Goal: Task Accomplishment & Management: Complete application form

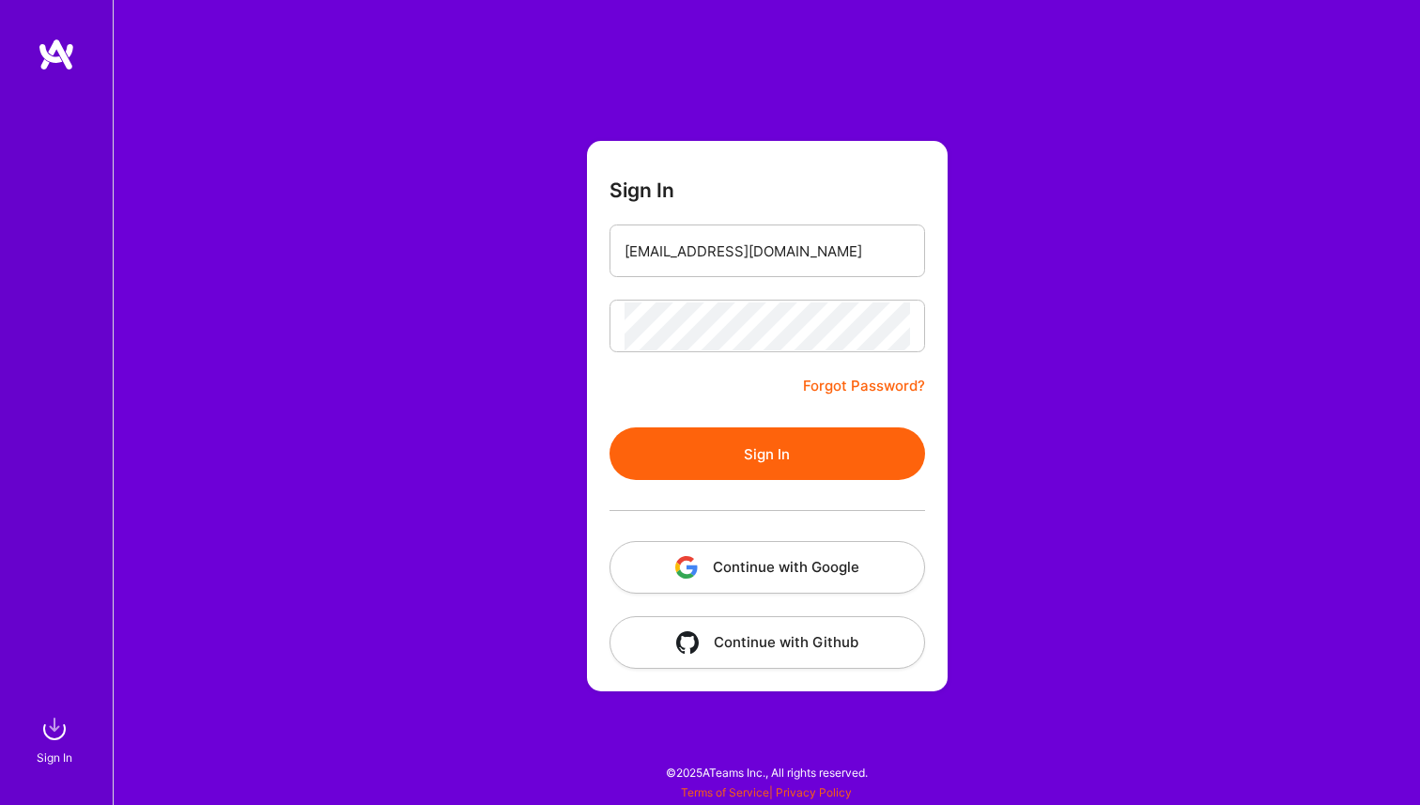
click at [663, 473] on button "Sign In" at bounding box center [768, 453] width 316 height 53
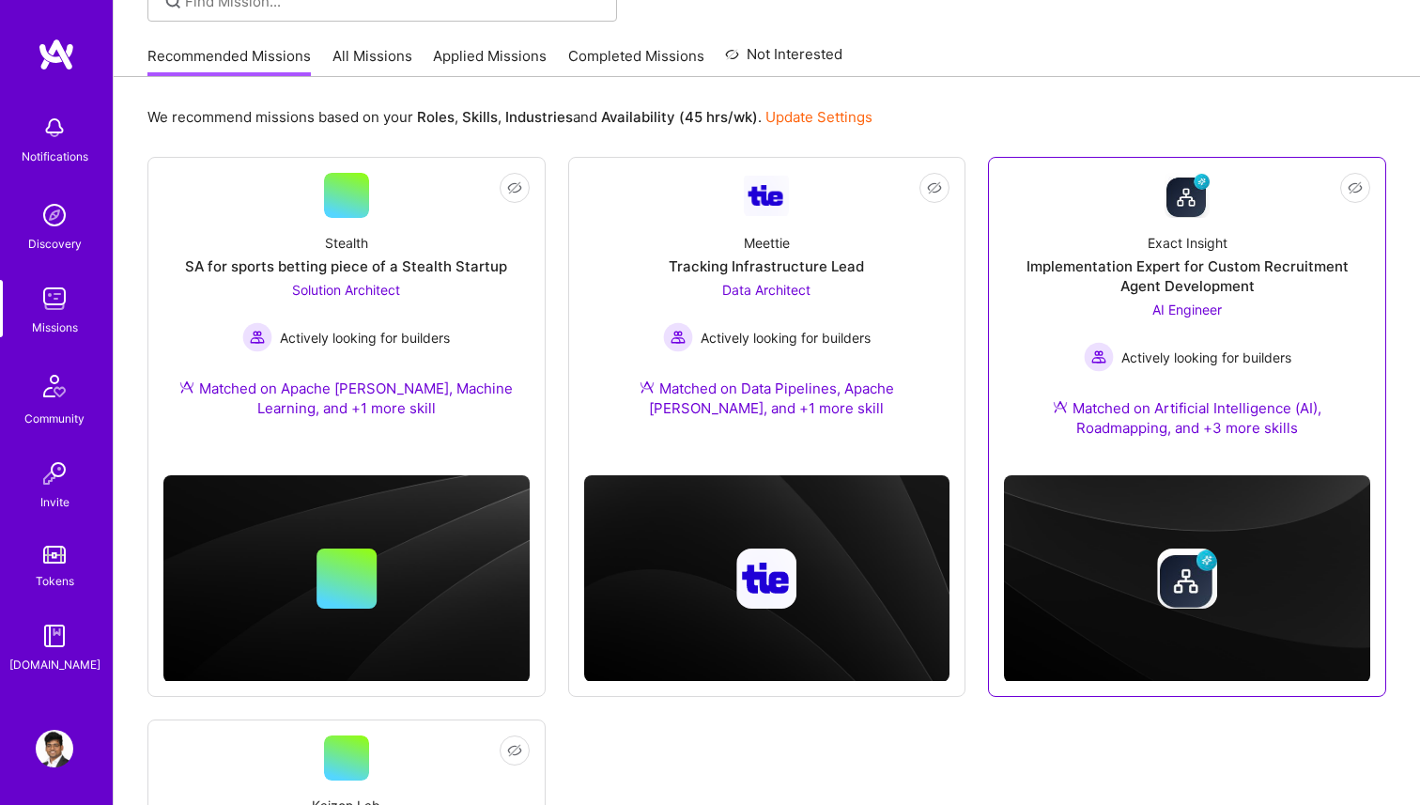
scroll to position [10, 0]
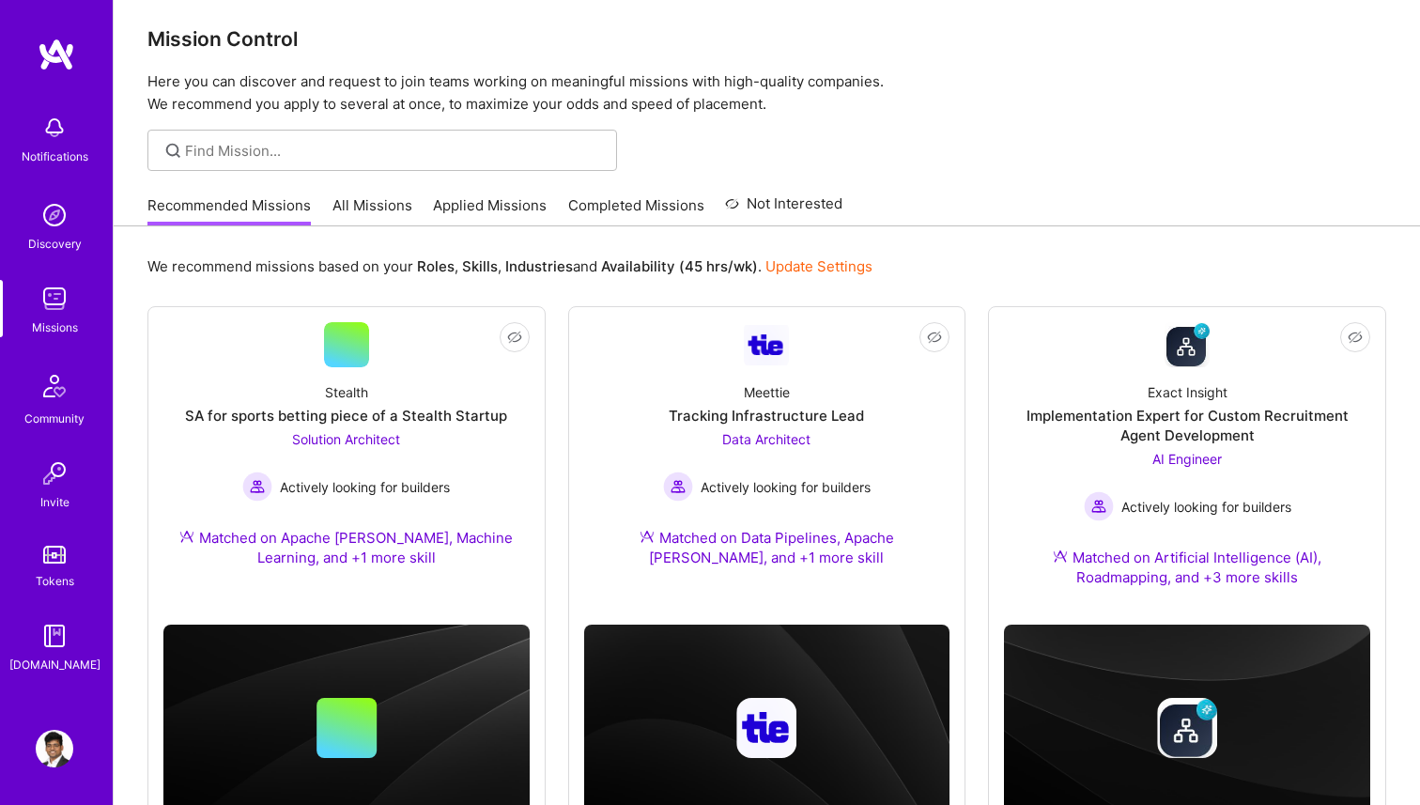
click at [377, 195] on link "All Missions" at bounding box center [372, 210] width 80 height 31
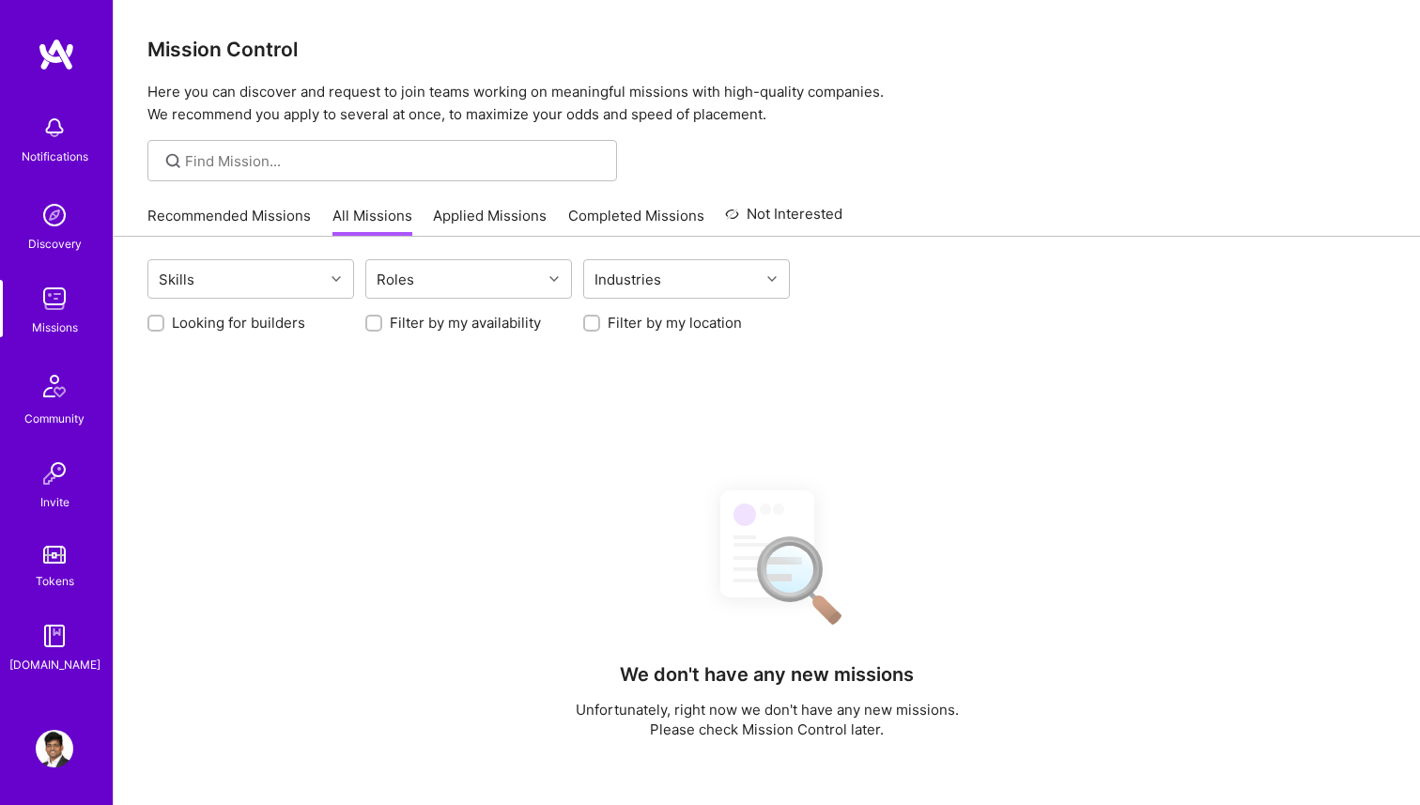
click at [592, 320] on input "Filter by my location" at bounding box center [593, 323] width 13 height 13
checkbox input "true"
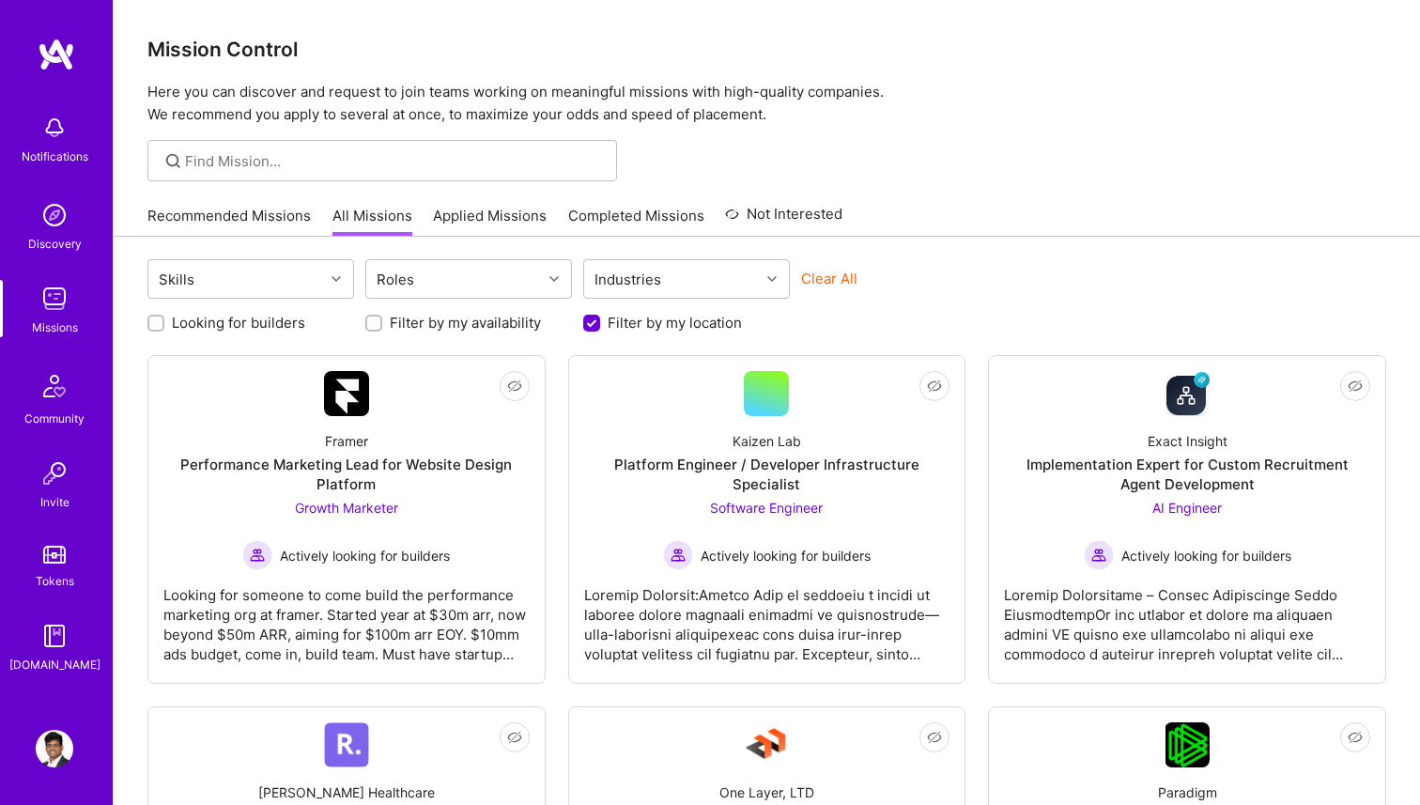
click at [372, 324] on input "Filter by my availability" at bounding box center [375, 323] width 13 height 13
checkbox input "true"
click at [208, 225] on link "Recommended Missions" at bounding box center [228, 221] width 163 height 31
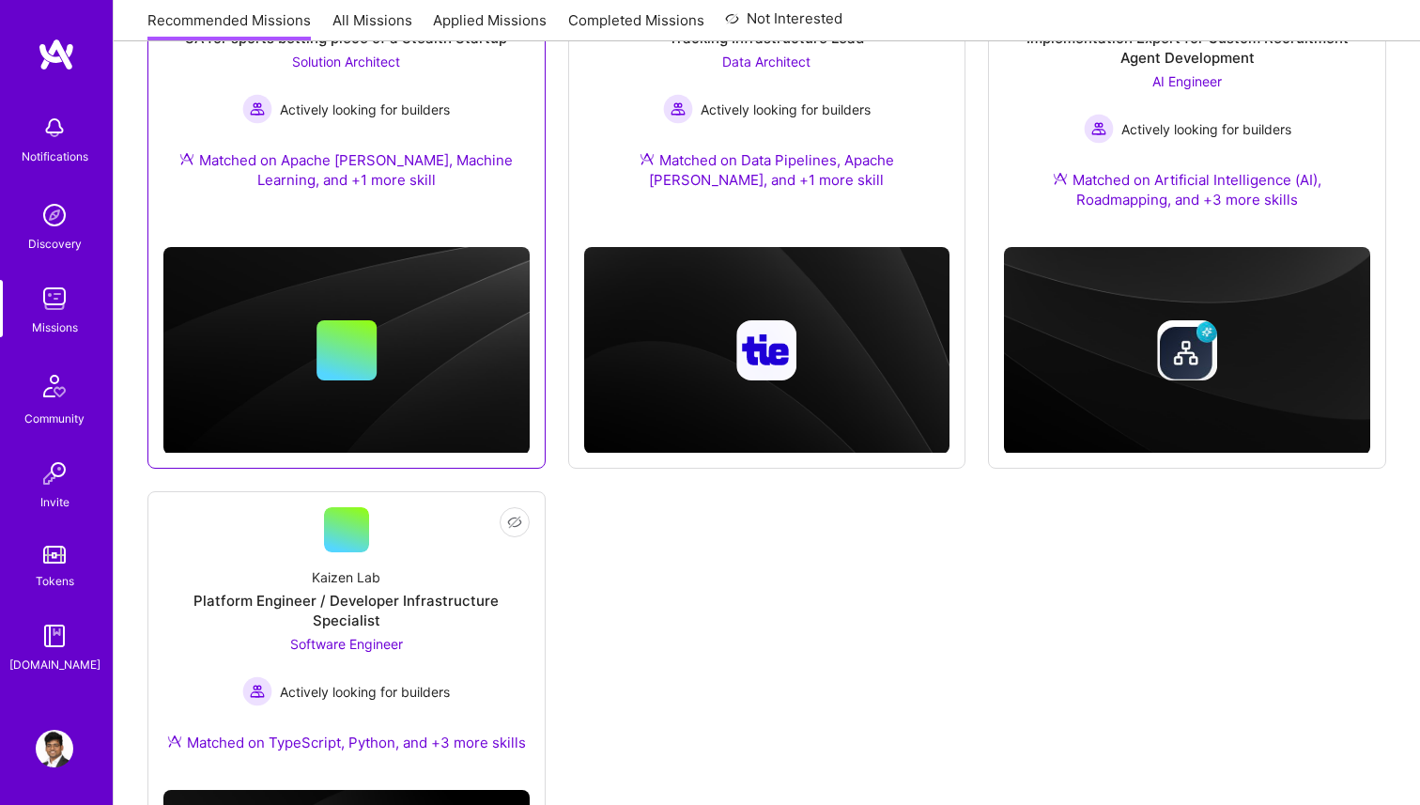
scroll to position [581, 0]
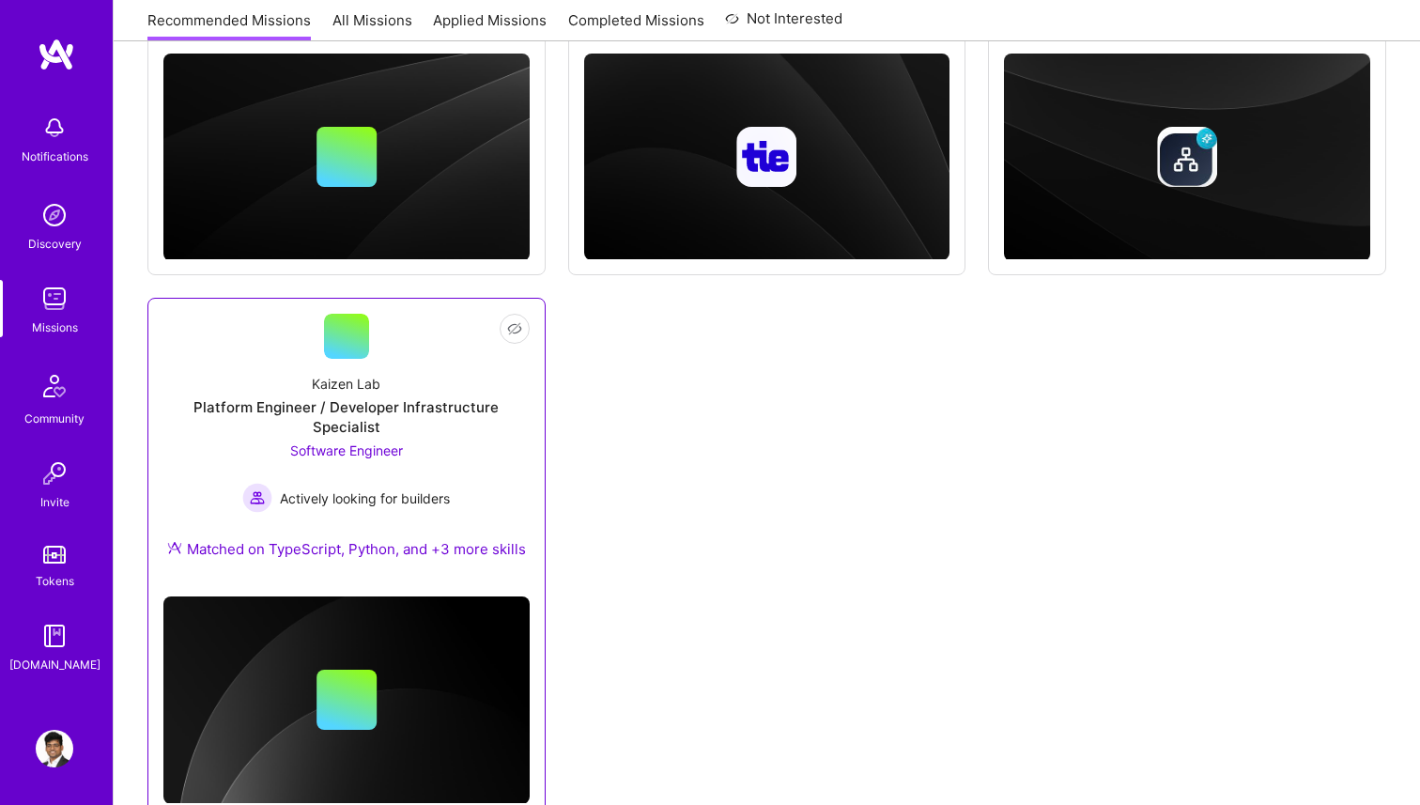
click at [431, 417] on div "Platform Engineer / Developer Infrastructure Specialist" at bounding box center [346, 416] width 366 height 39
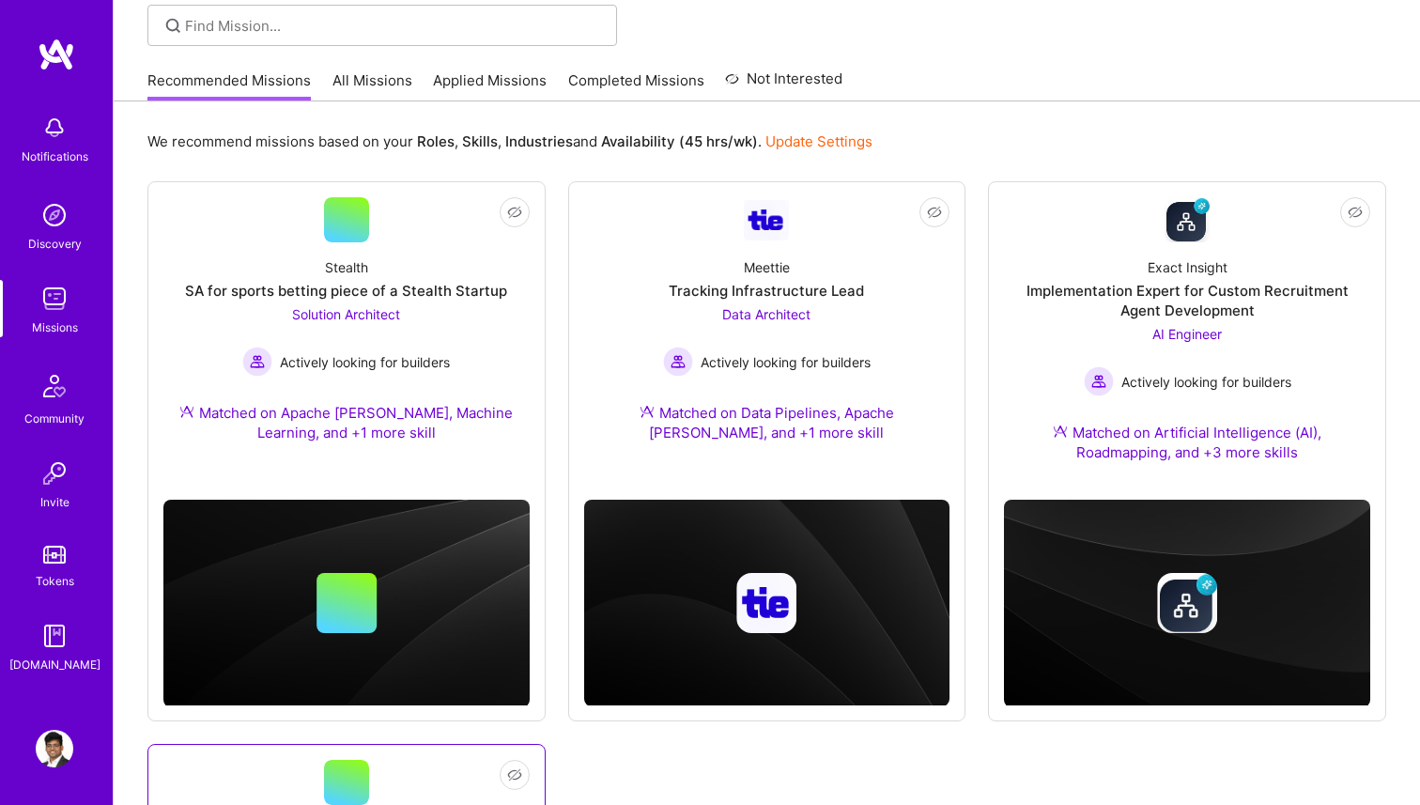
scroll to position [0, 0]
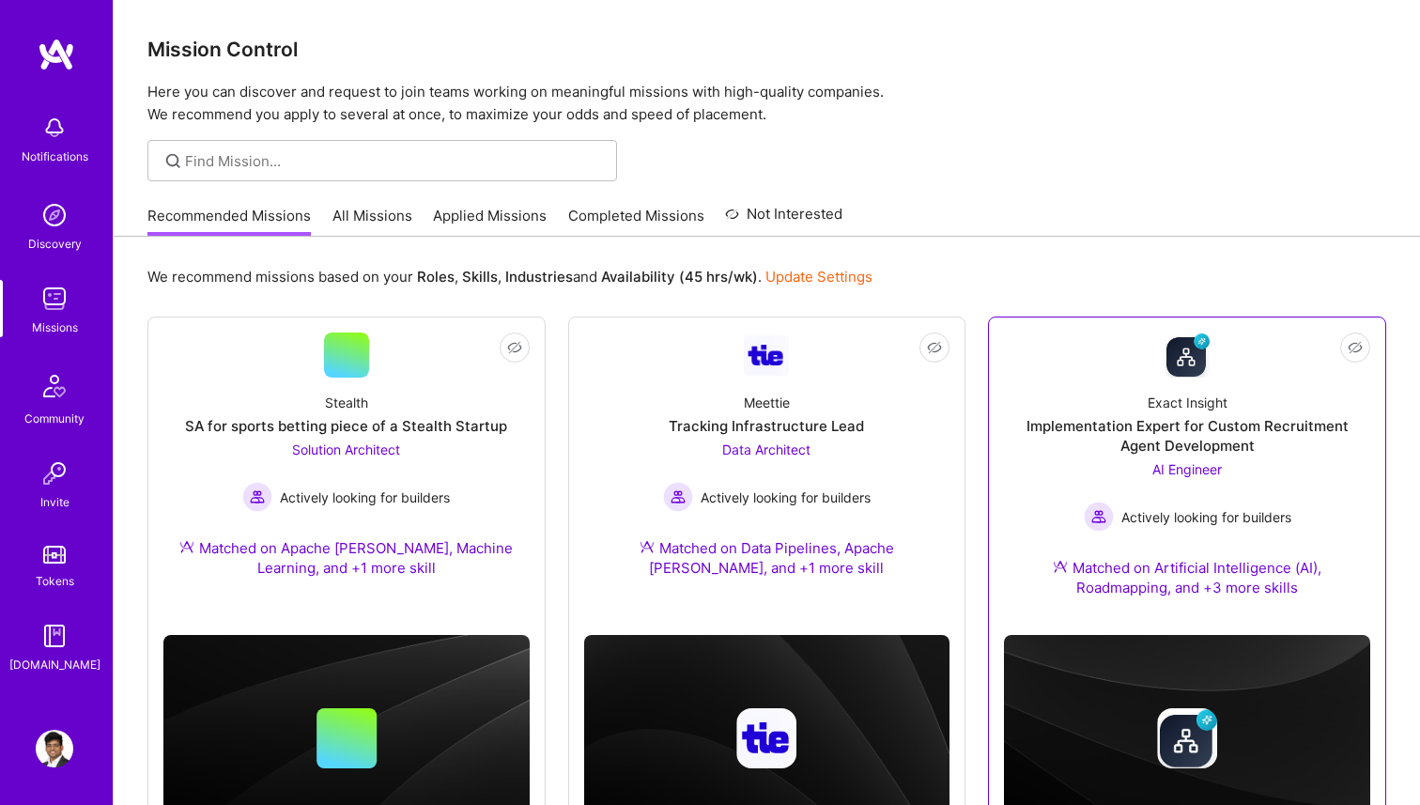
click at [1118, 410] on div "Exact Insight Implementation Expert for Custom Recruitment Agent Development AI…" at bounding box center [1187, 499] width 366 height 242
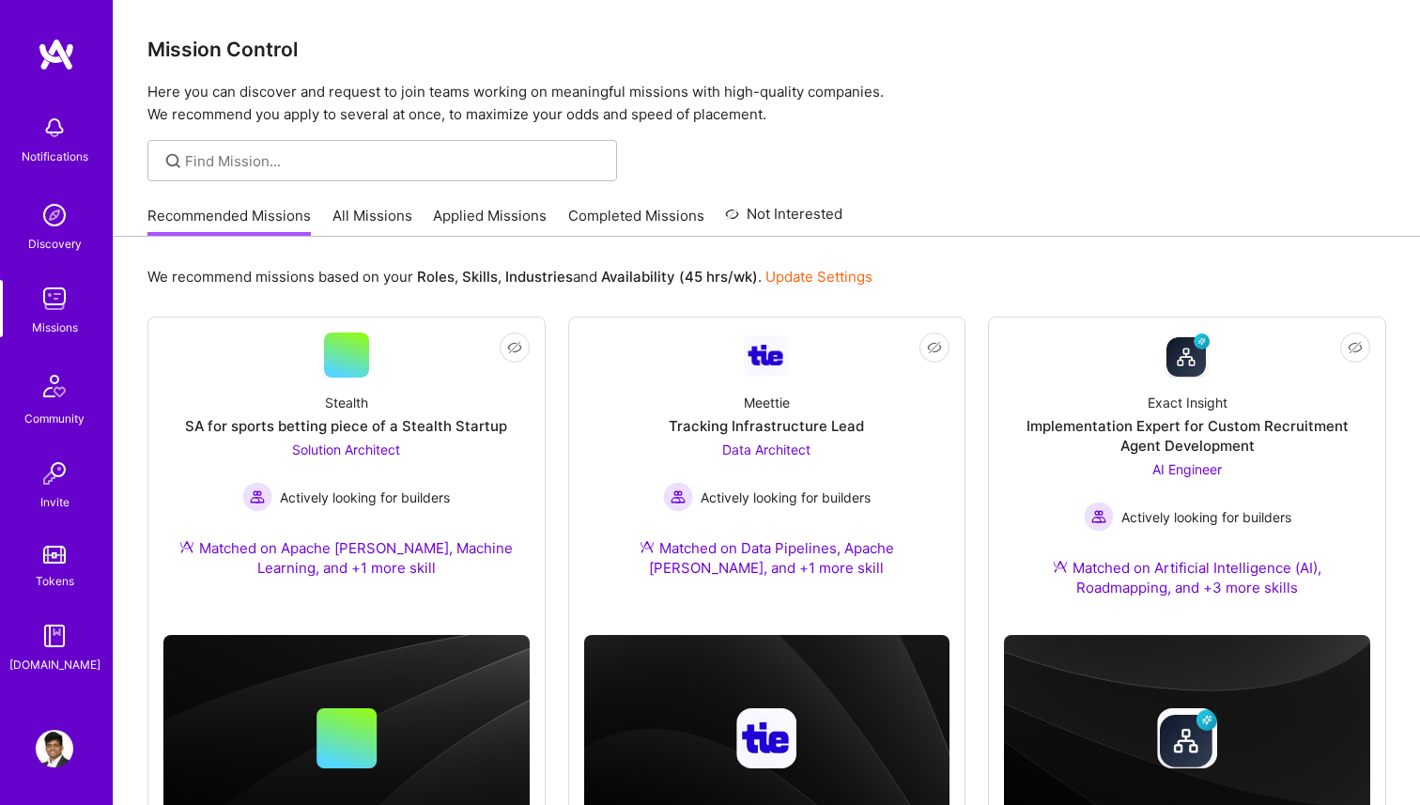
click at [376, 227] on link "All Missions" at bounding box center [372, 221] width 80 height 31
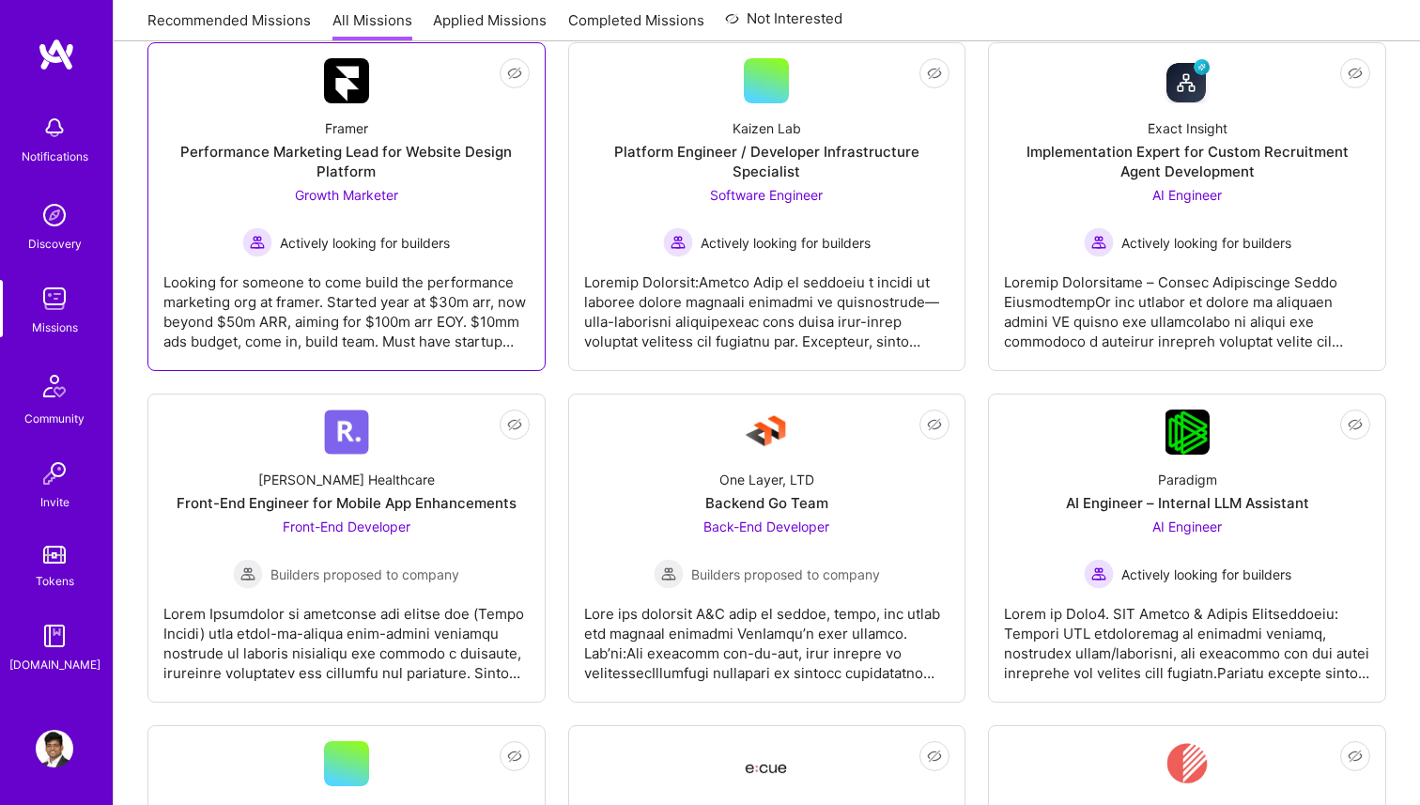
scroll to position [341, 0]
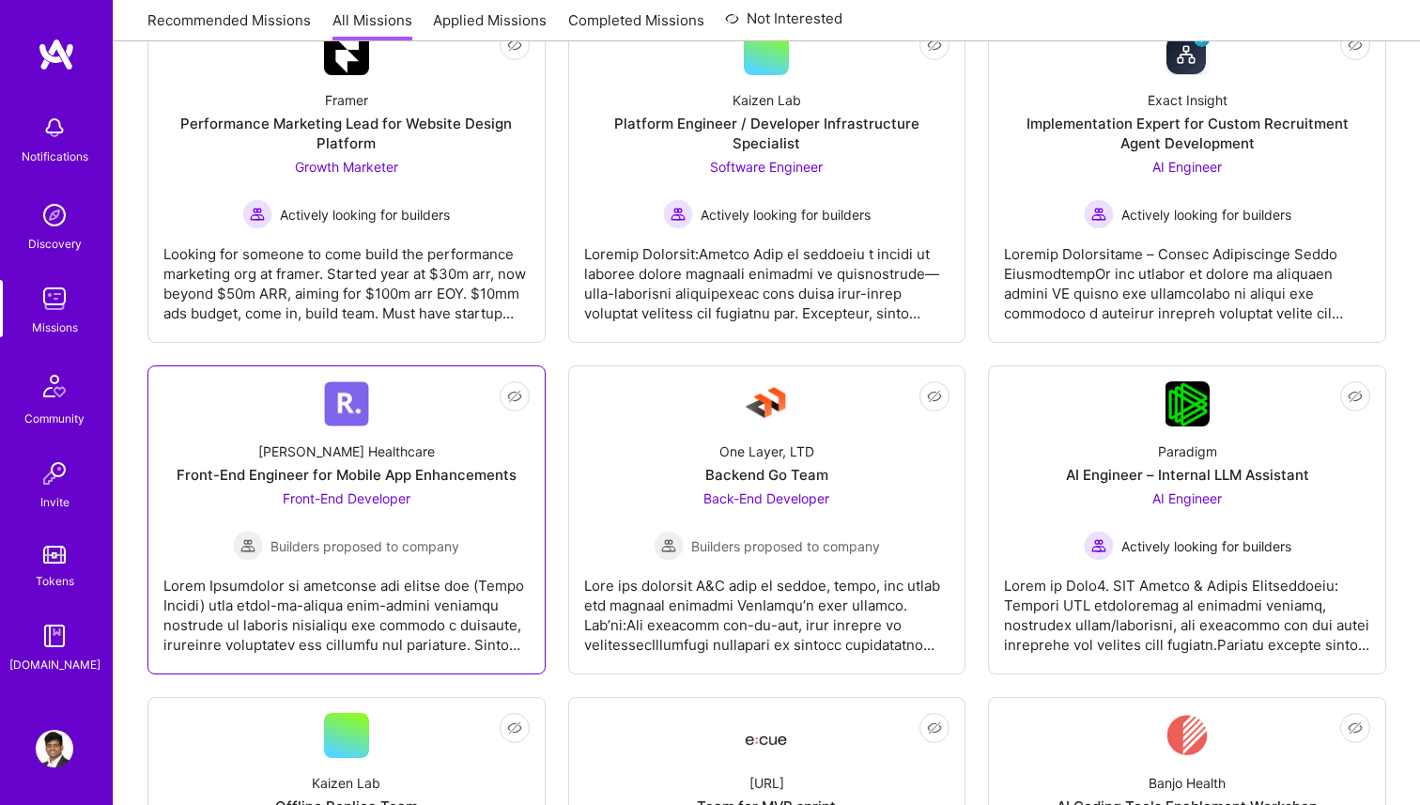
click at [467, 485] on div "Roger Healthcare Front-End Engineer for Mobile App Enhancements Front-End Devel…" at bounding box center [346, 493] width 366 height 134
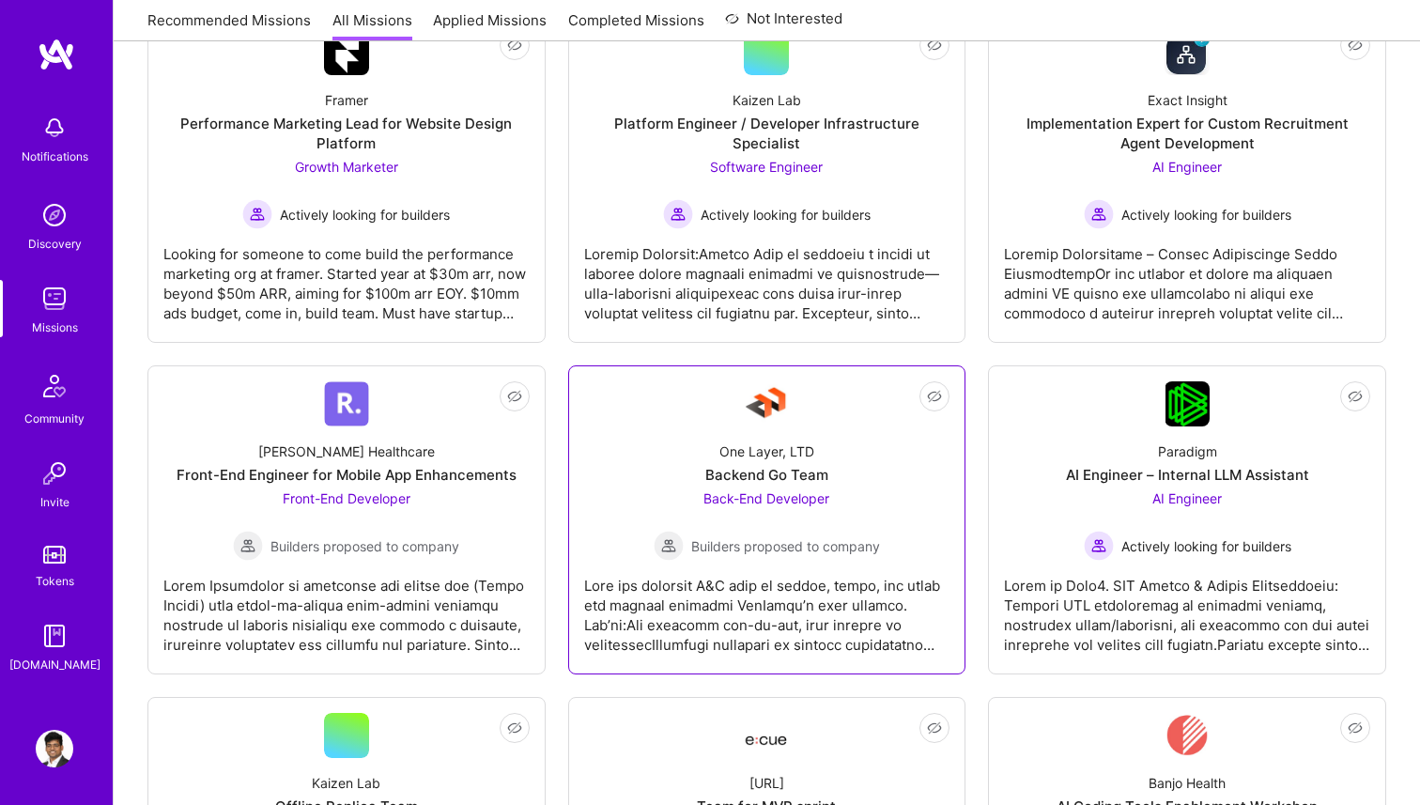
click at [777, 508] on div "Back-End Developer Builders proposed to company" at bounding box center [767, 524] width 226 height 72
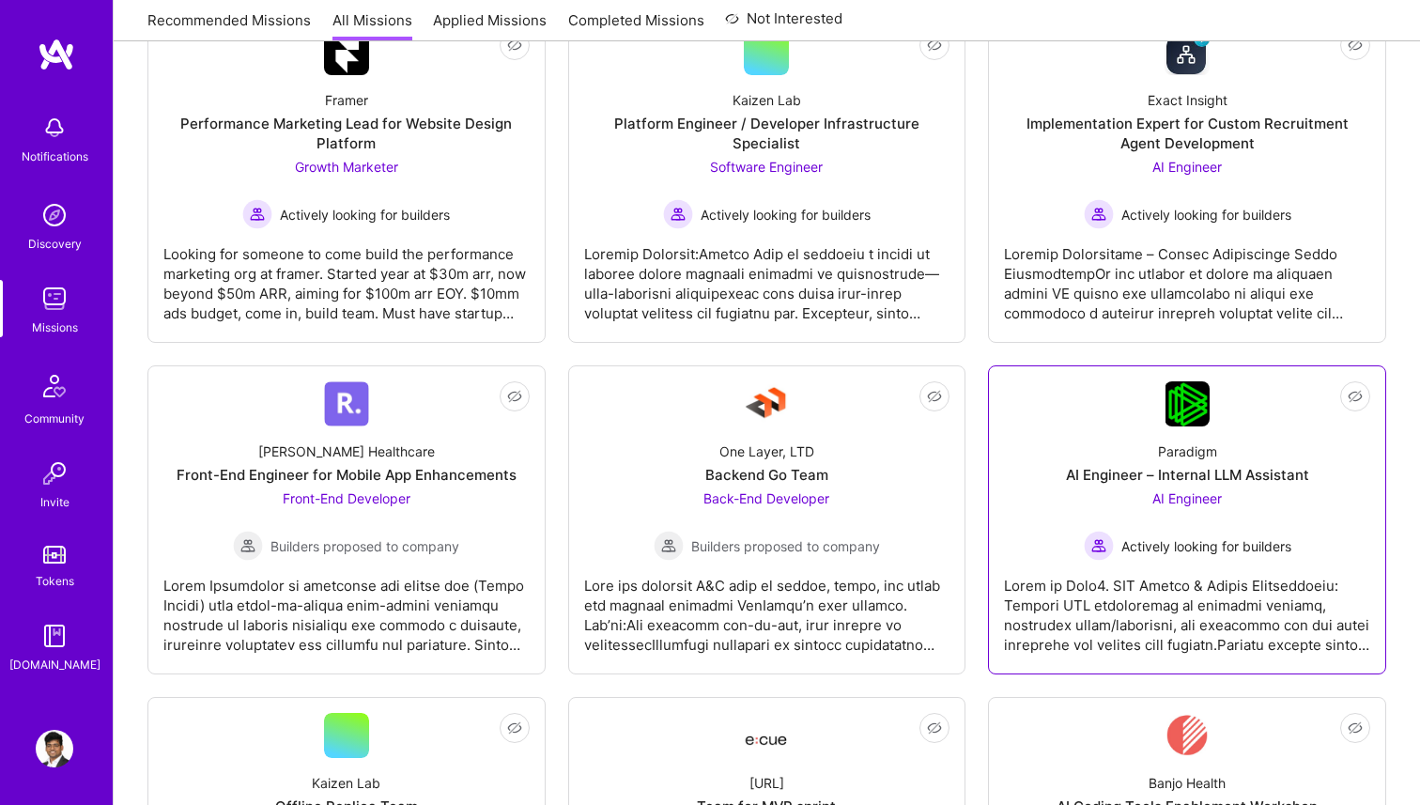
click at [1058, 490] on div "Paradigm AI Engineer – Internal LLM Assistant AI Engineer Actively looking for …" at bounding box center [1187, 493] width 366 height 134
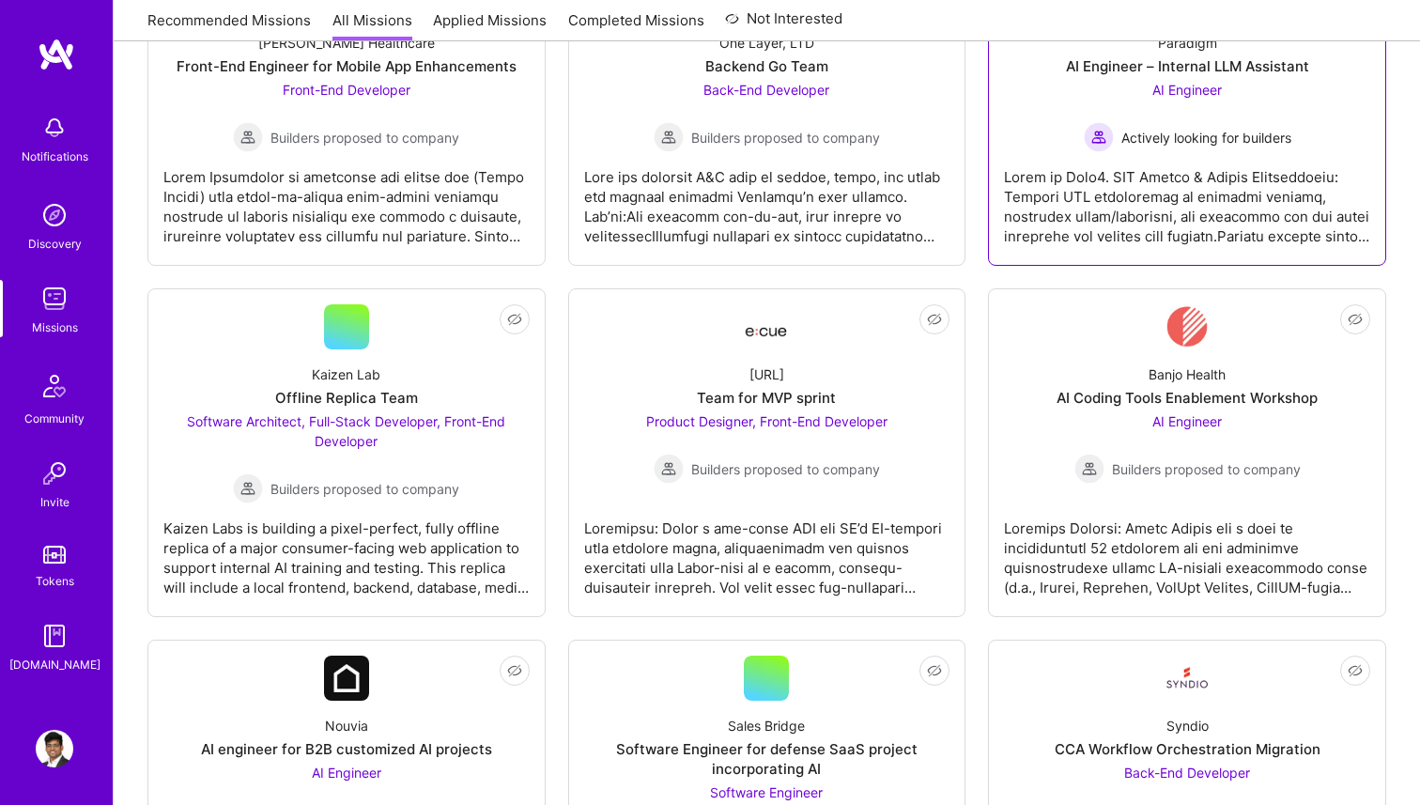
scroll to position [753, 0]
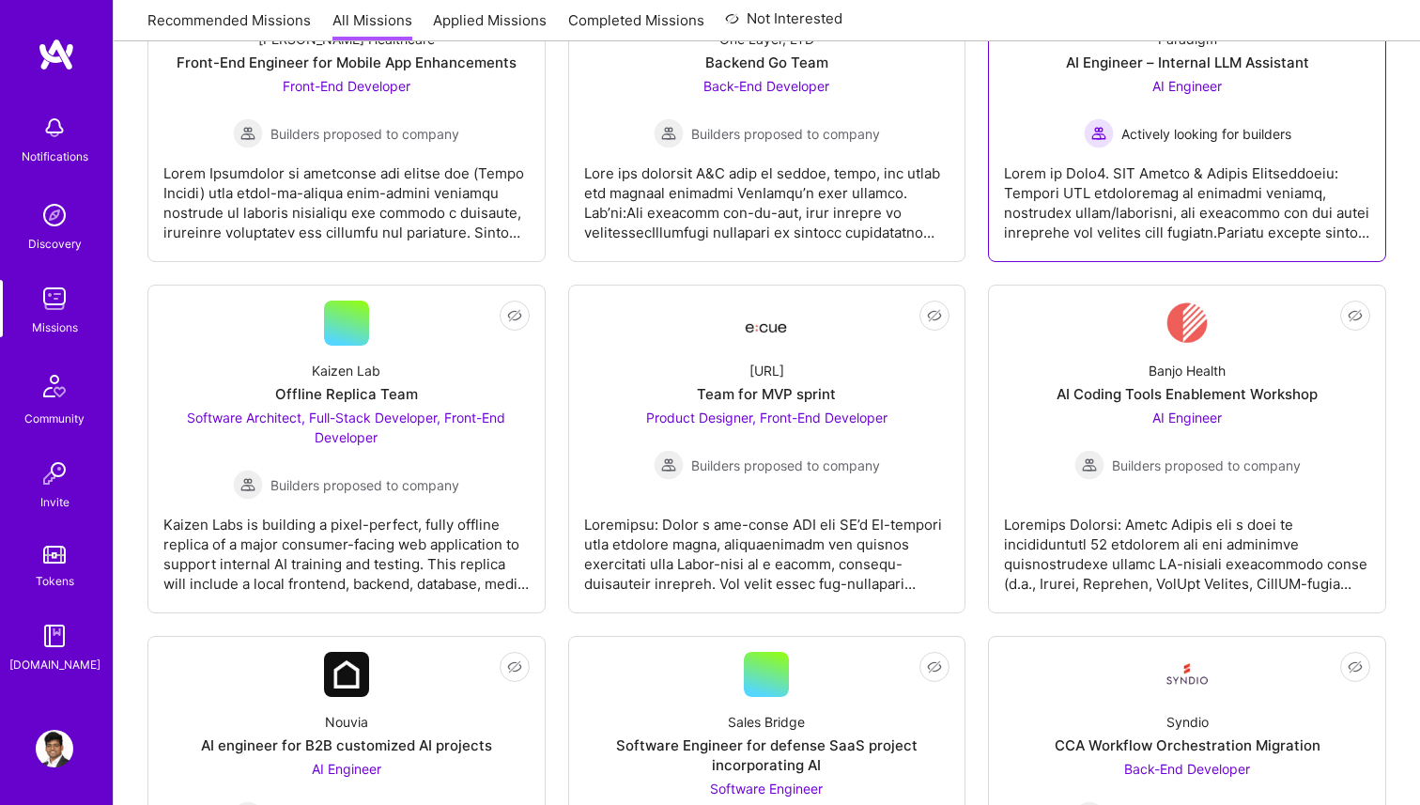
click at [1142, 137] on span "Actively looking for builders" at bounding box center [1206, 134] width 170 height 20
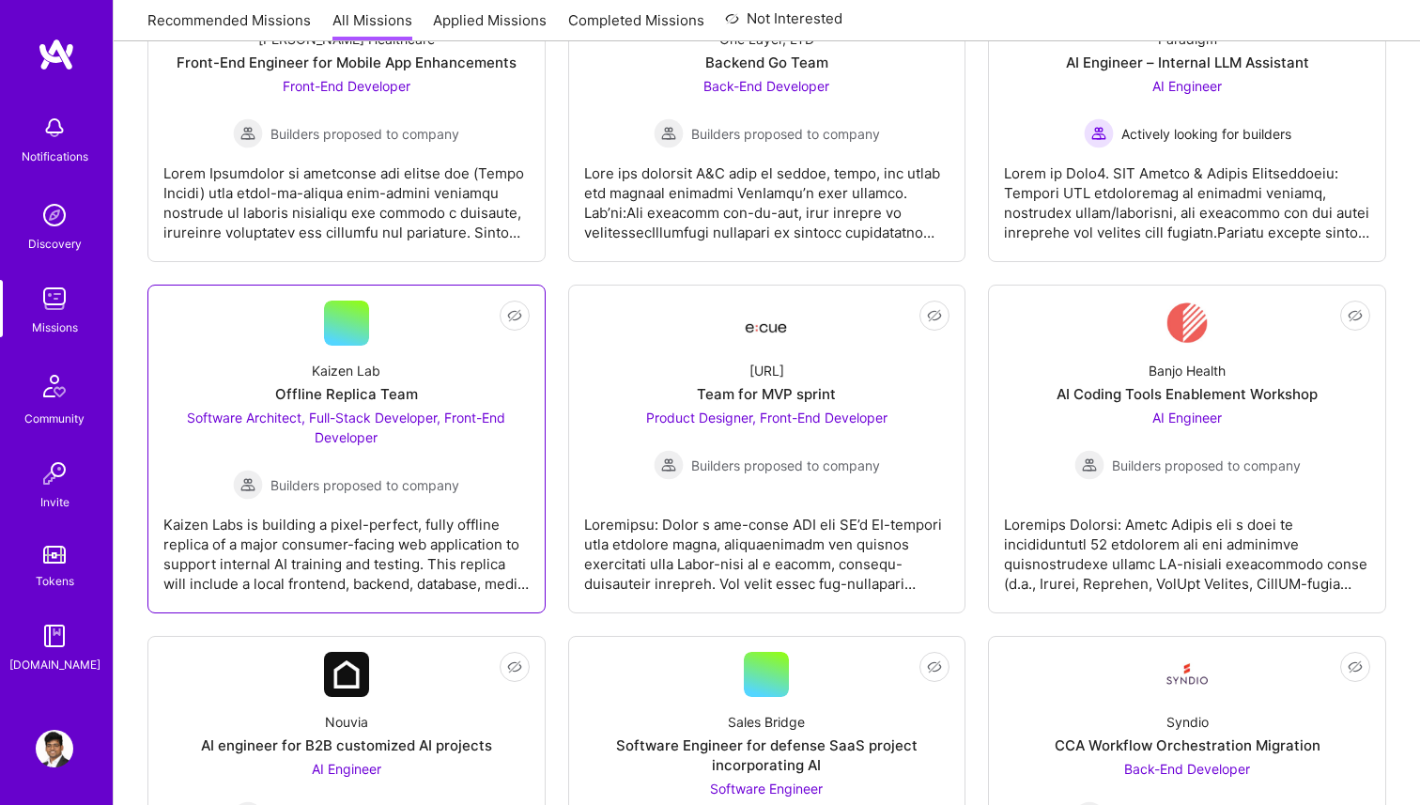
click at [537, 454] on div "Not Interested Kaizen Lab Offline Replica Team Software Architect, Full-Stack D…" at bounding box center [346, 449] width 398 height 329
click at [486, 468] on div "Software Architect, Full-Stack Developer, Front-End Developer Builders proposed…" at bounding box center [346, 454] width 366 height 92
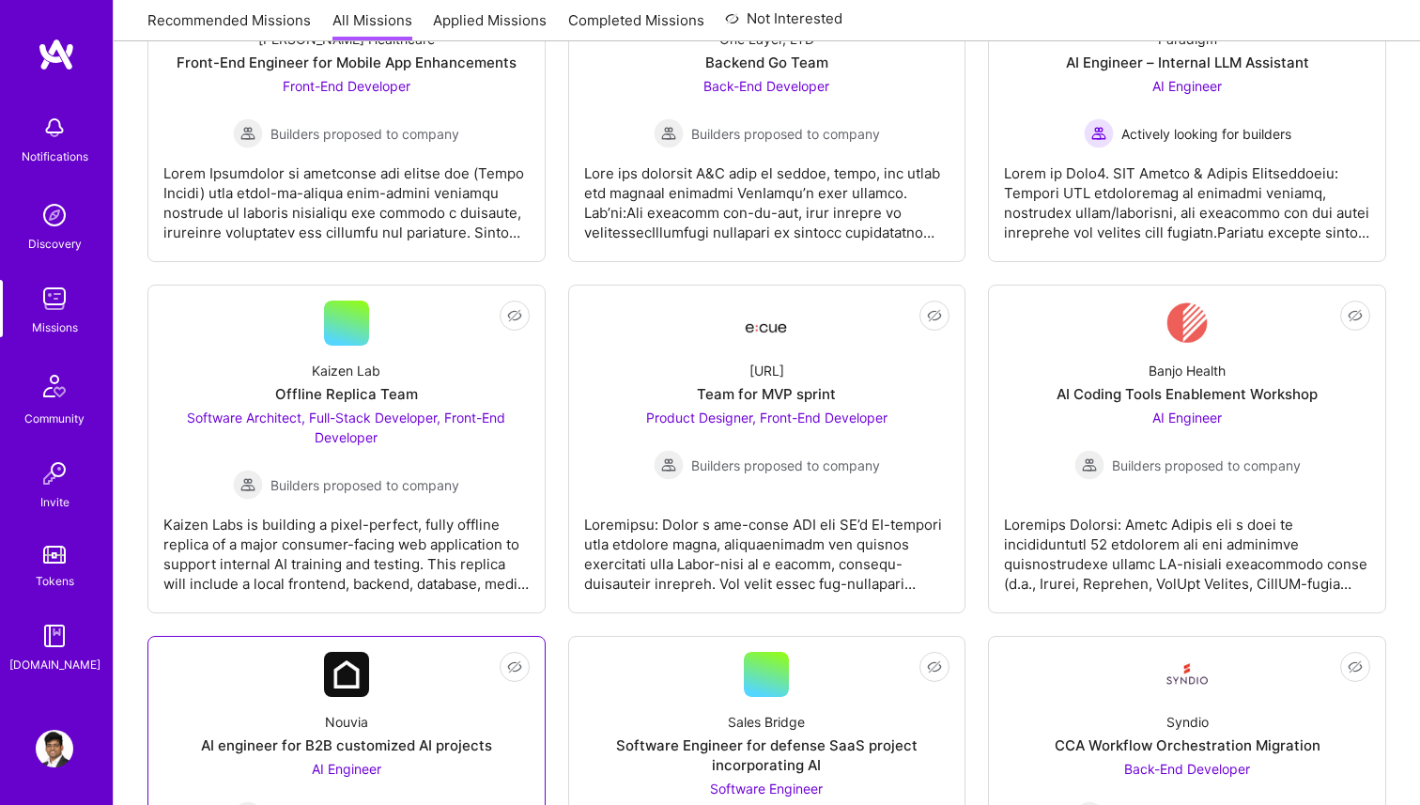
click at [448, 791] on div "AI Engineer Builders proposed to company" at bounding box center [346, 795] width 226 height 72
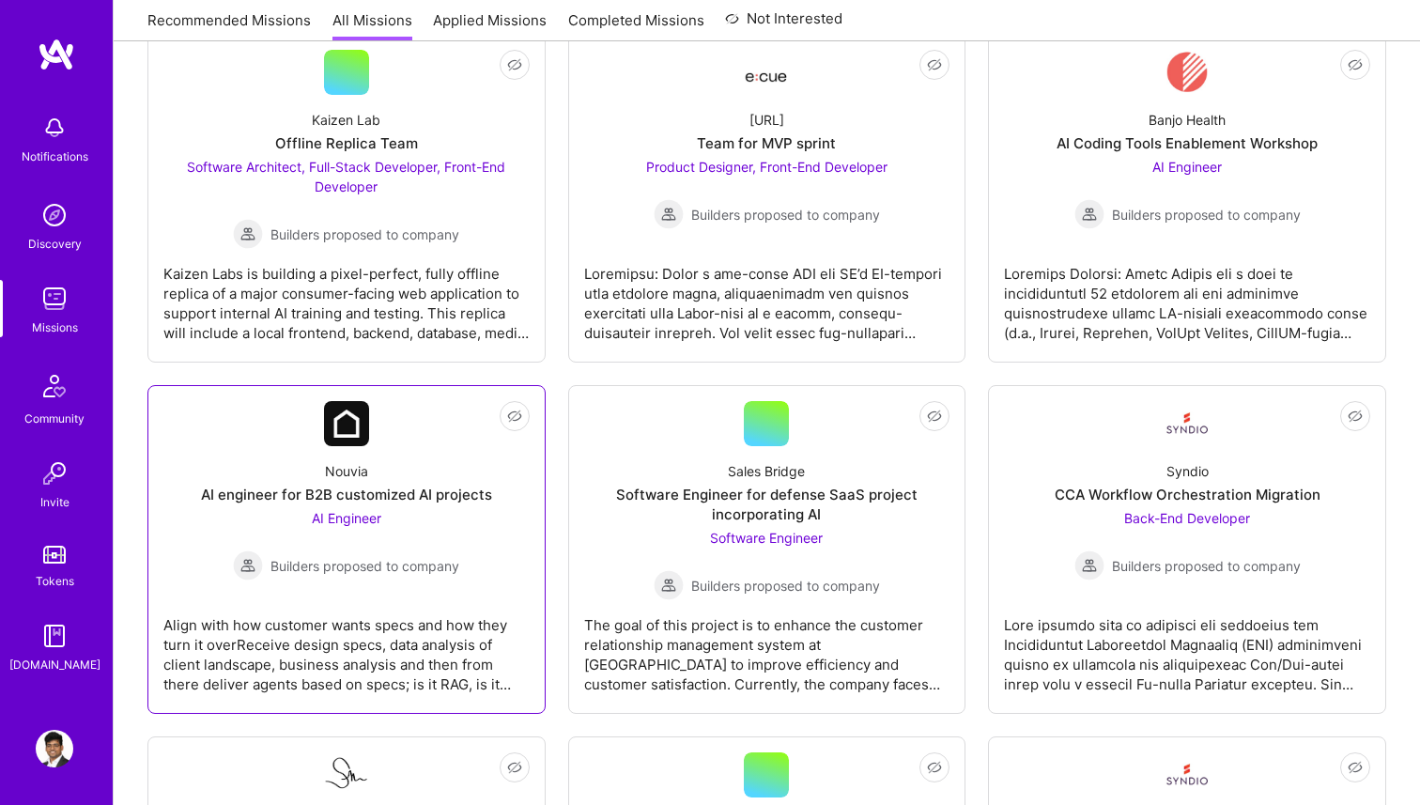
scroll to position [1399, 0]
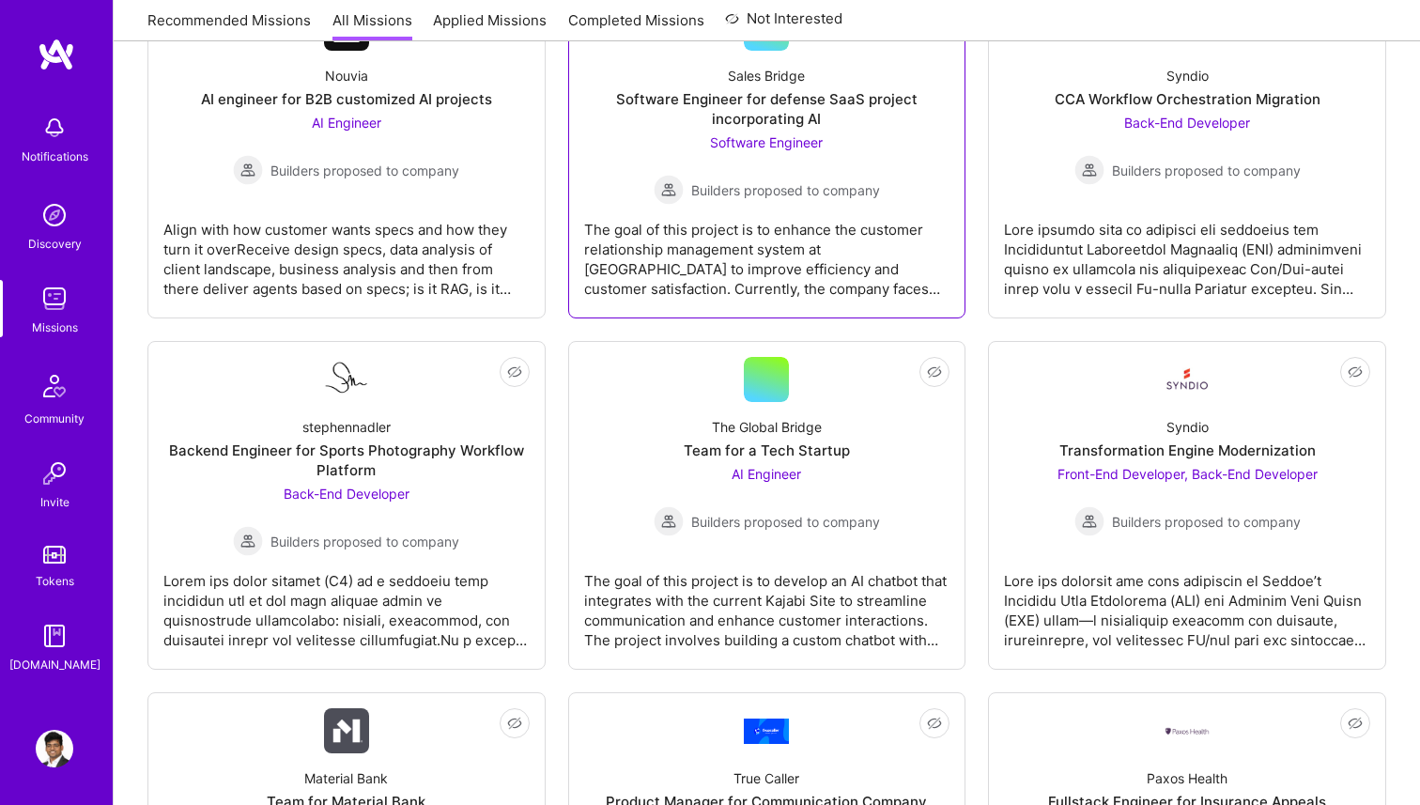
click at [820, 257] on div "The goal of this project is to enhance the customer relationship management sys…" at bounding box center [767, 252] width 366 height 94
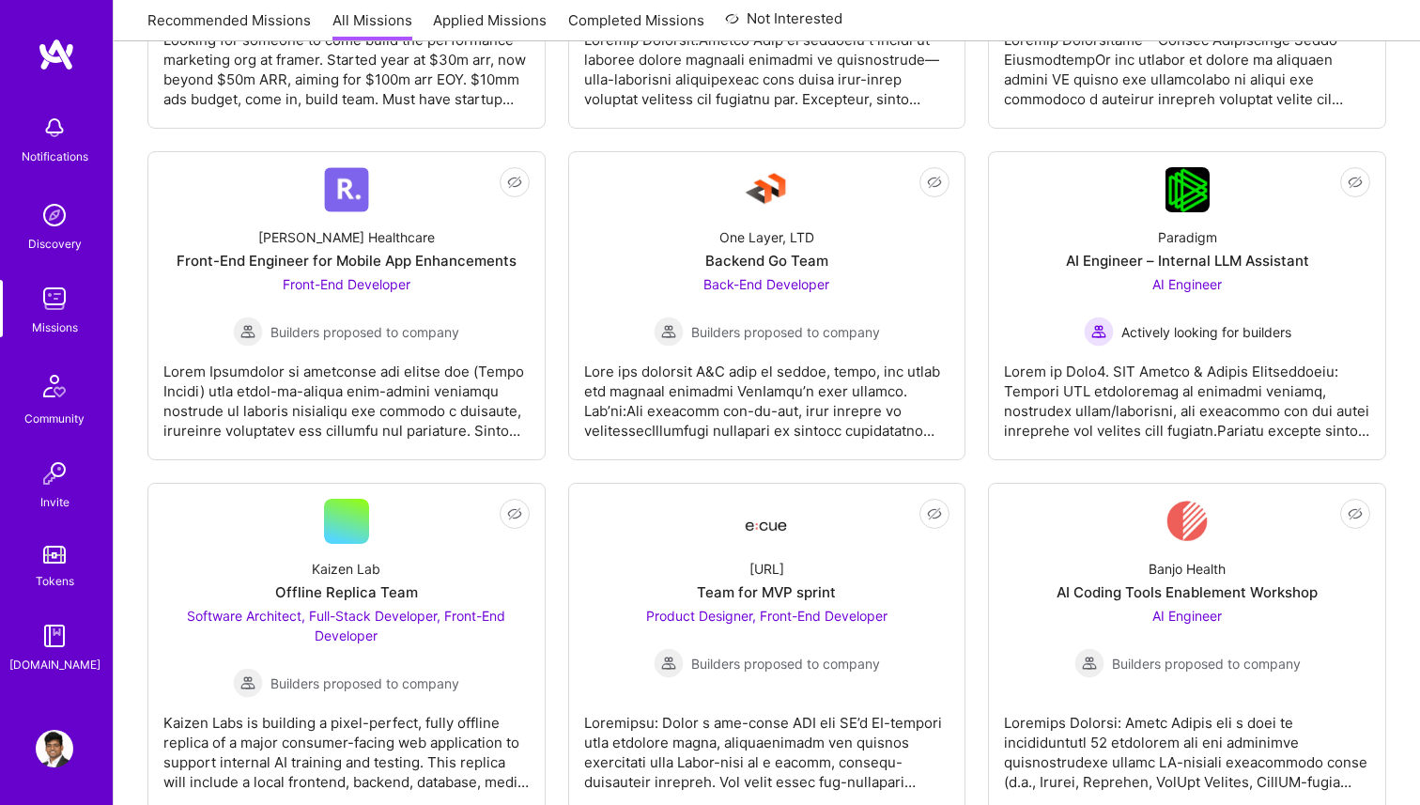
scroll to position [0, 0]
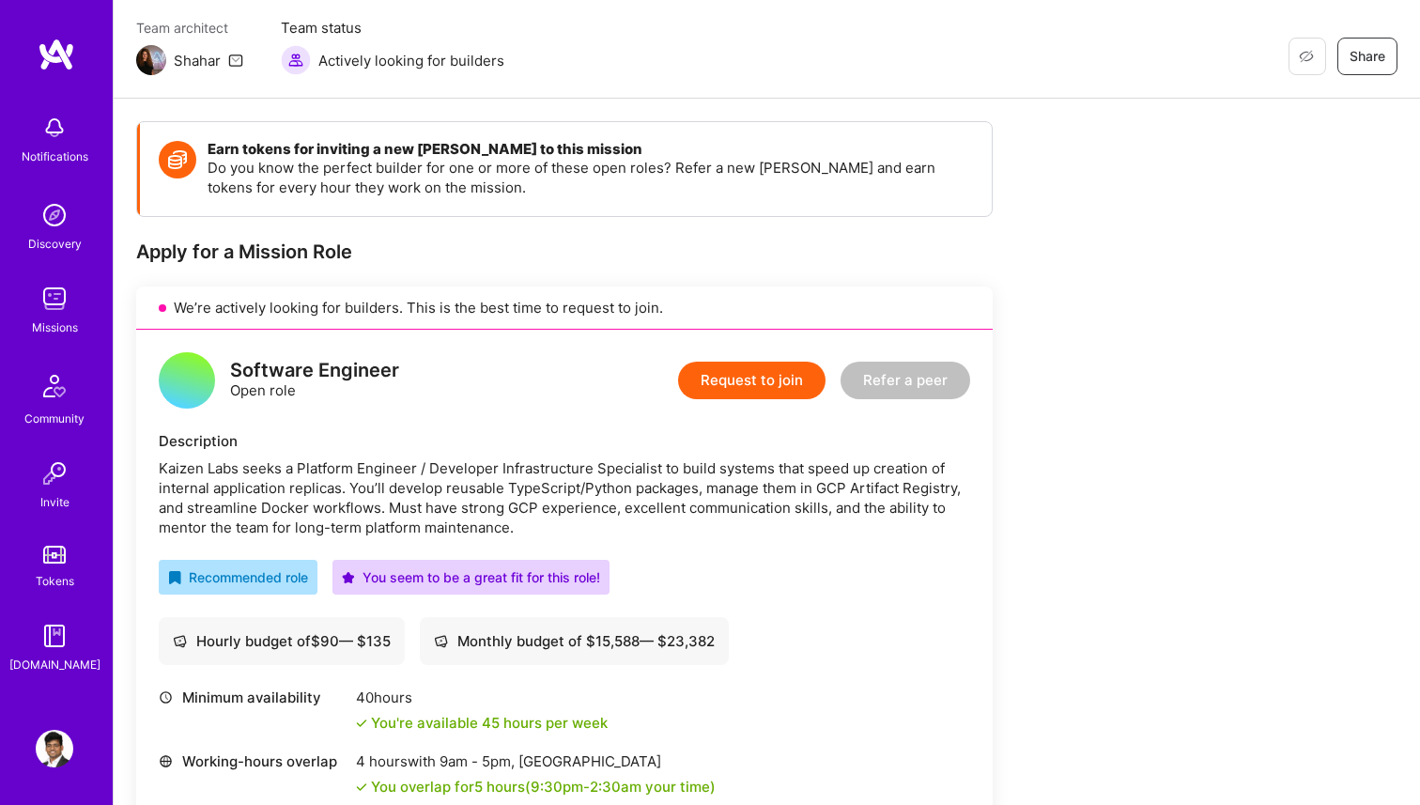
scroll to position [220, 0]
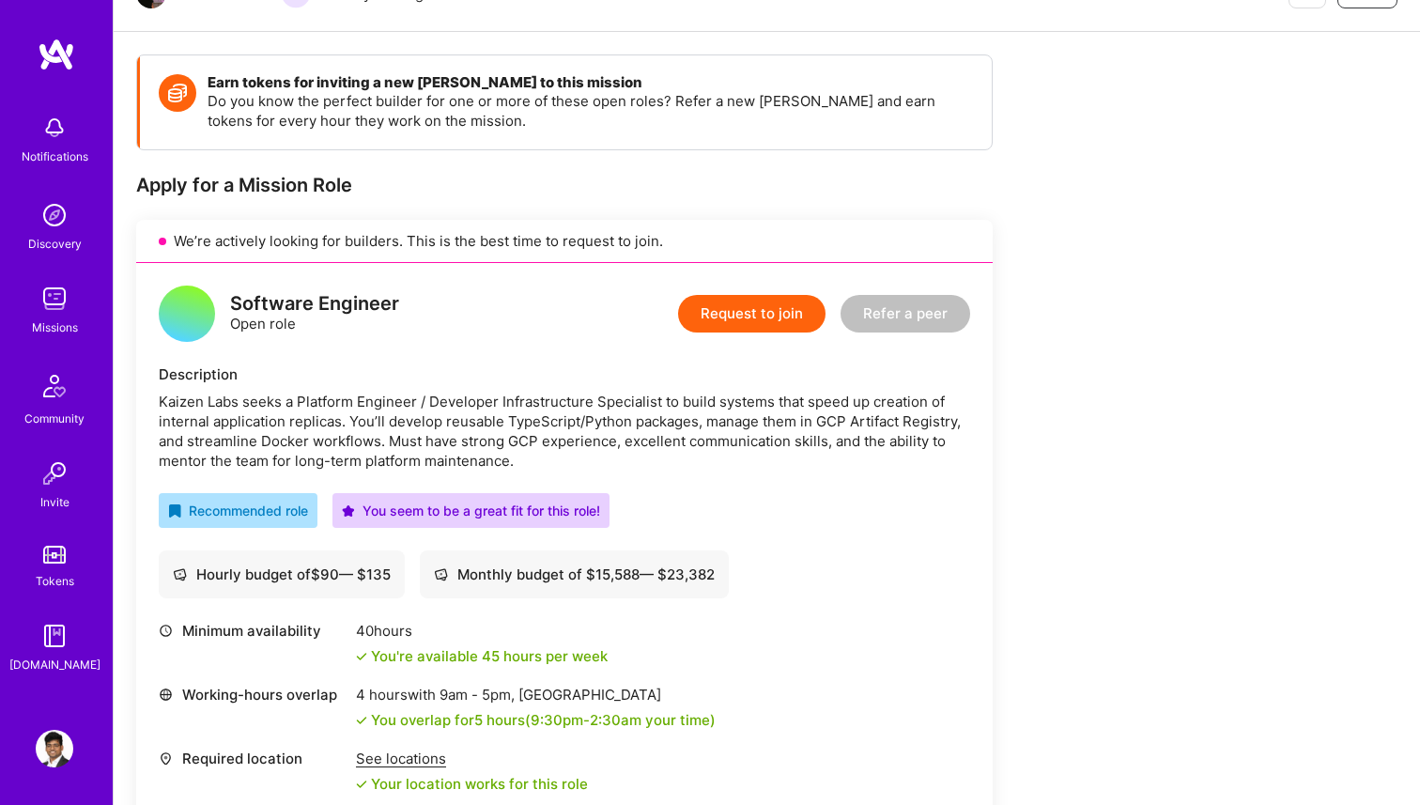
click at [780, 327] on button "Request to join" at bounding box center [751, 314] width 147 height 38
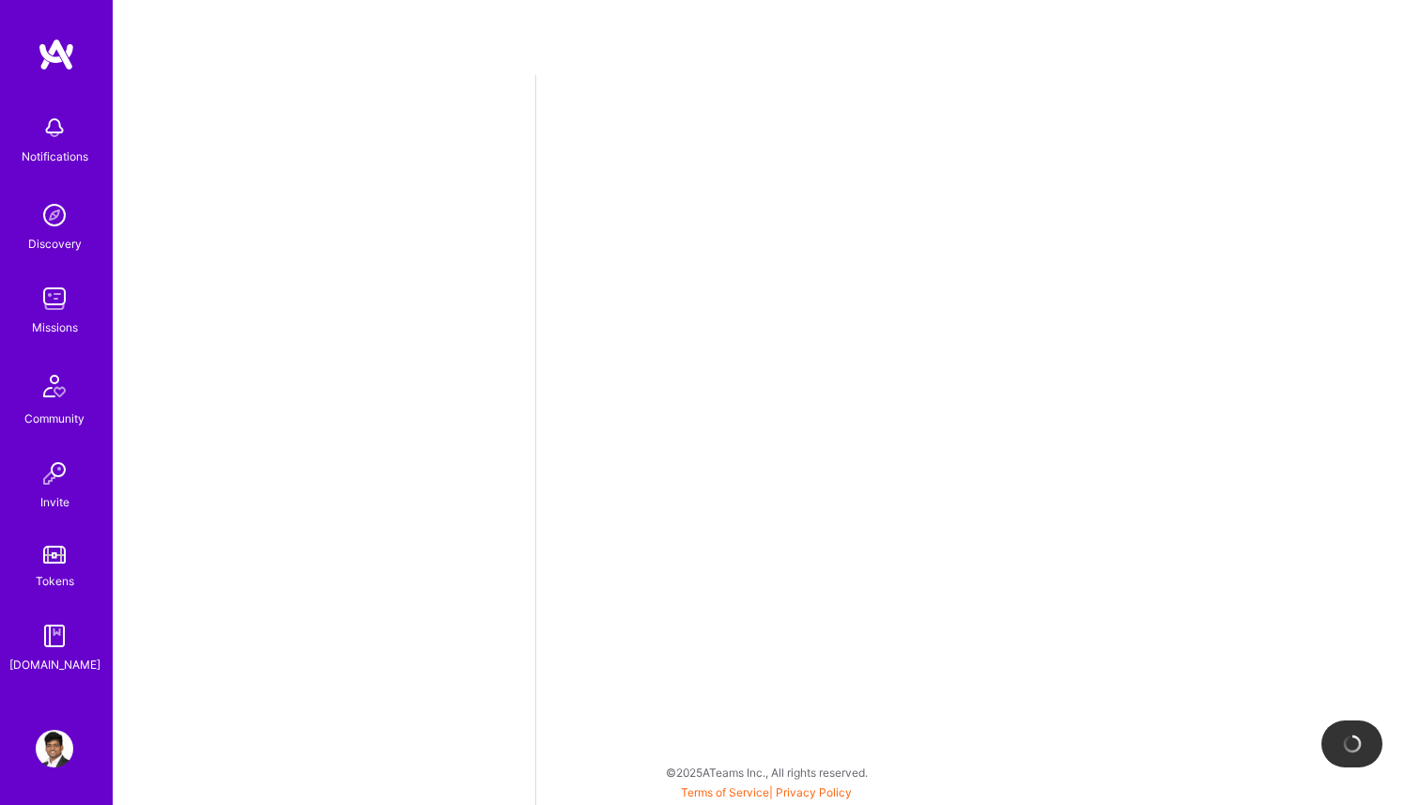
select select "IN"
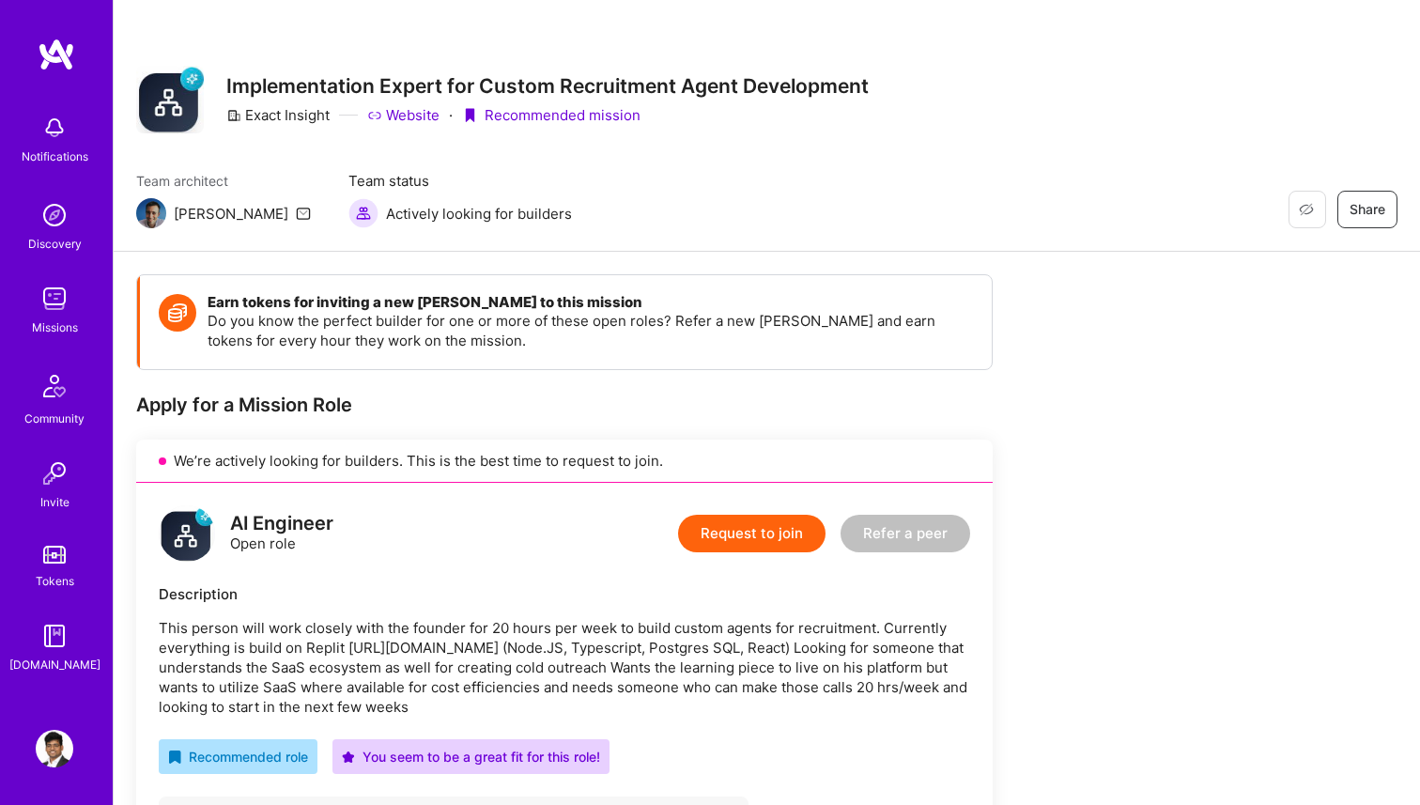
click at [740, 546] on button "Request to join" at bounding box center [751, 534] width 147 height 38
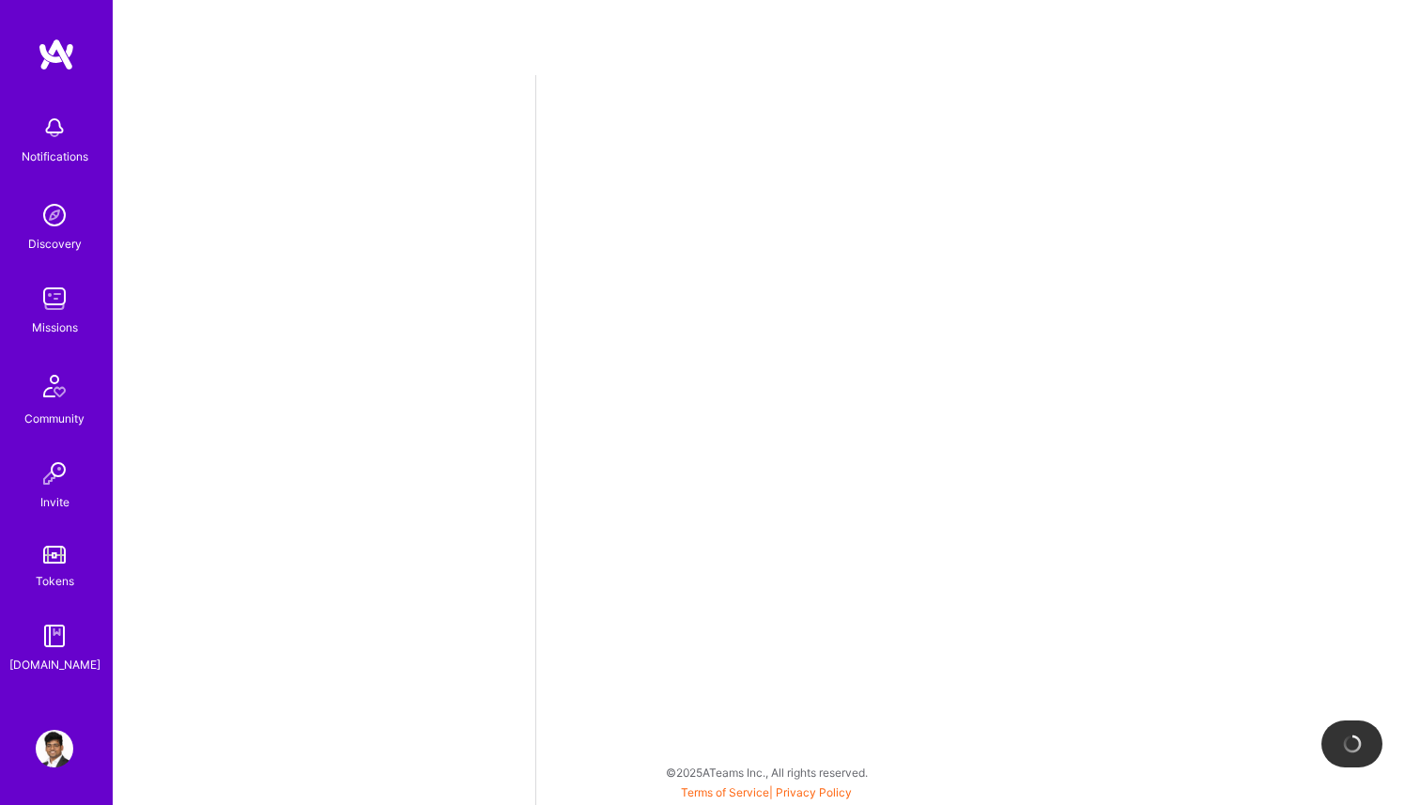
select select "IN"
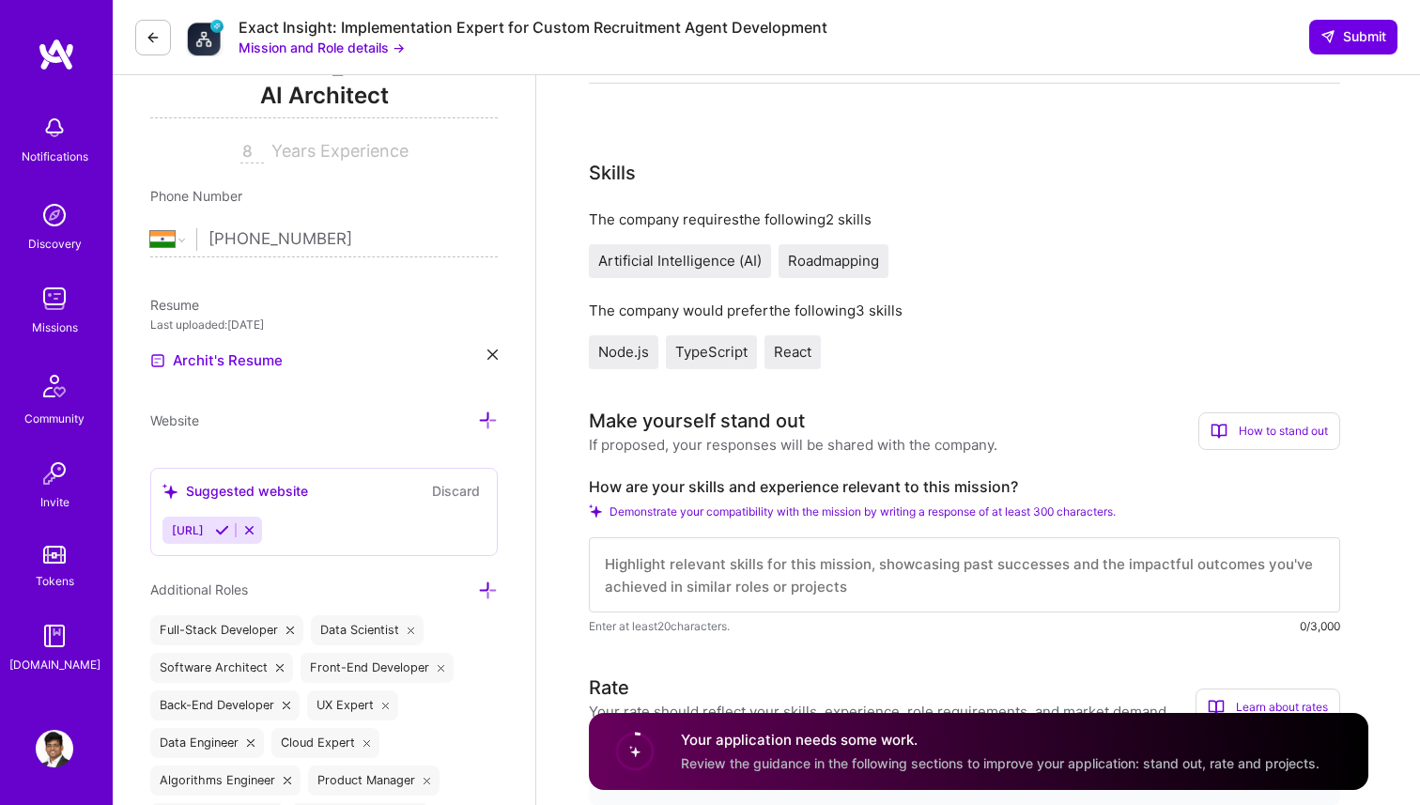
scroll to position [422, 0]
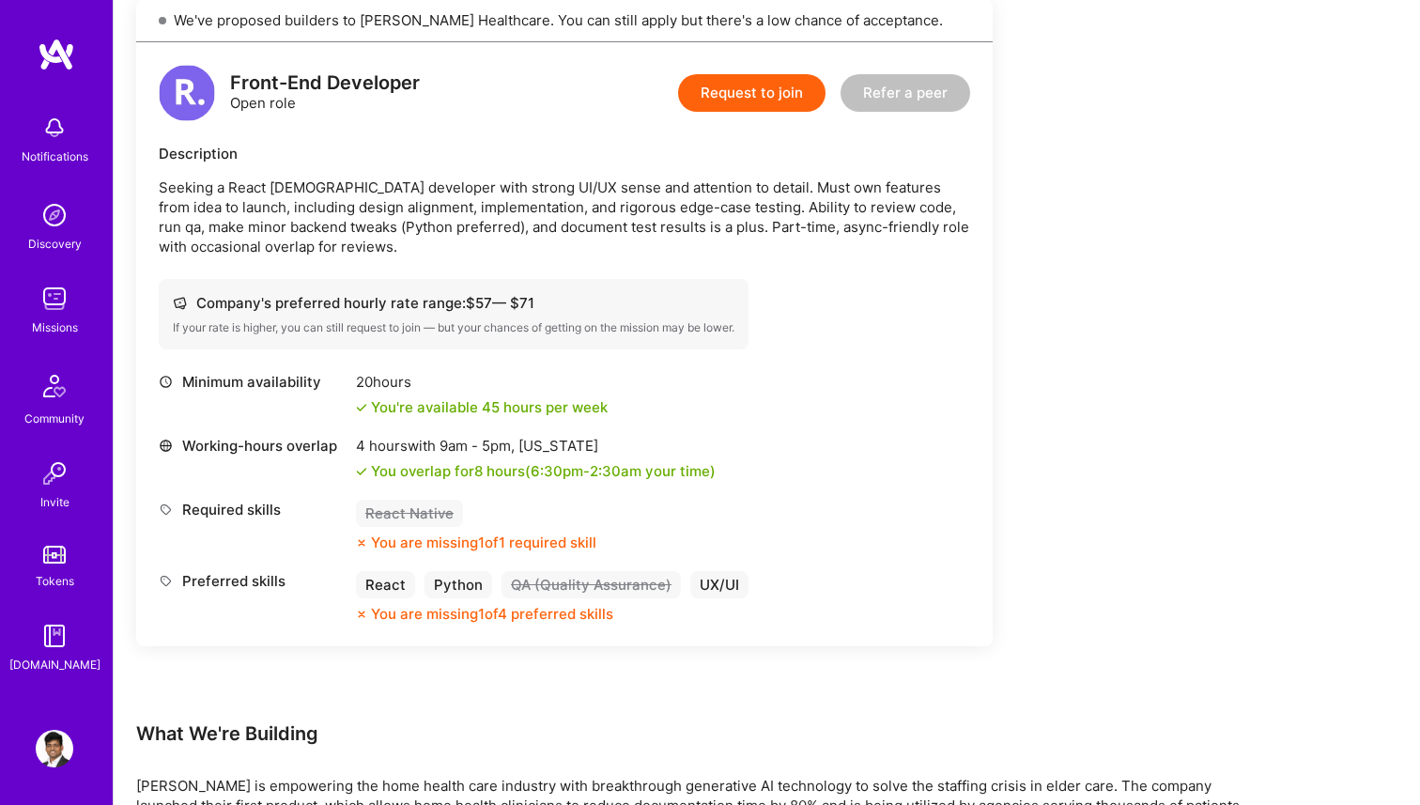
scroll to position [533, 0]
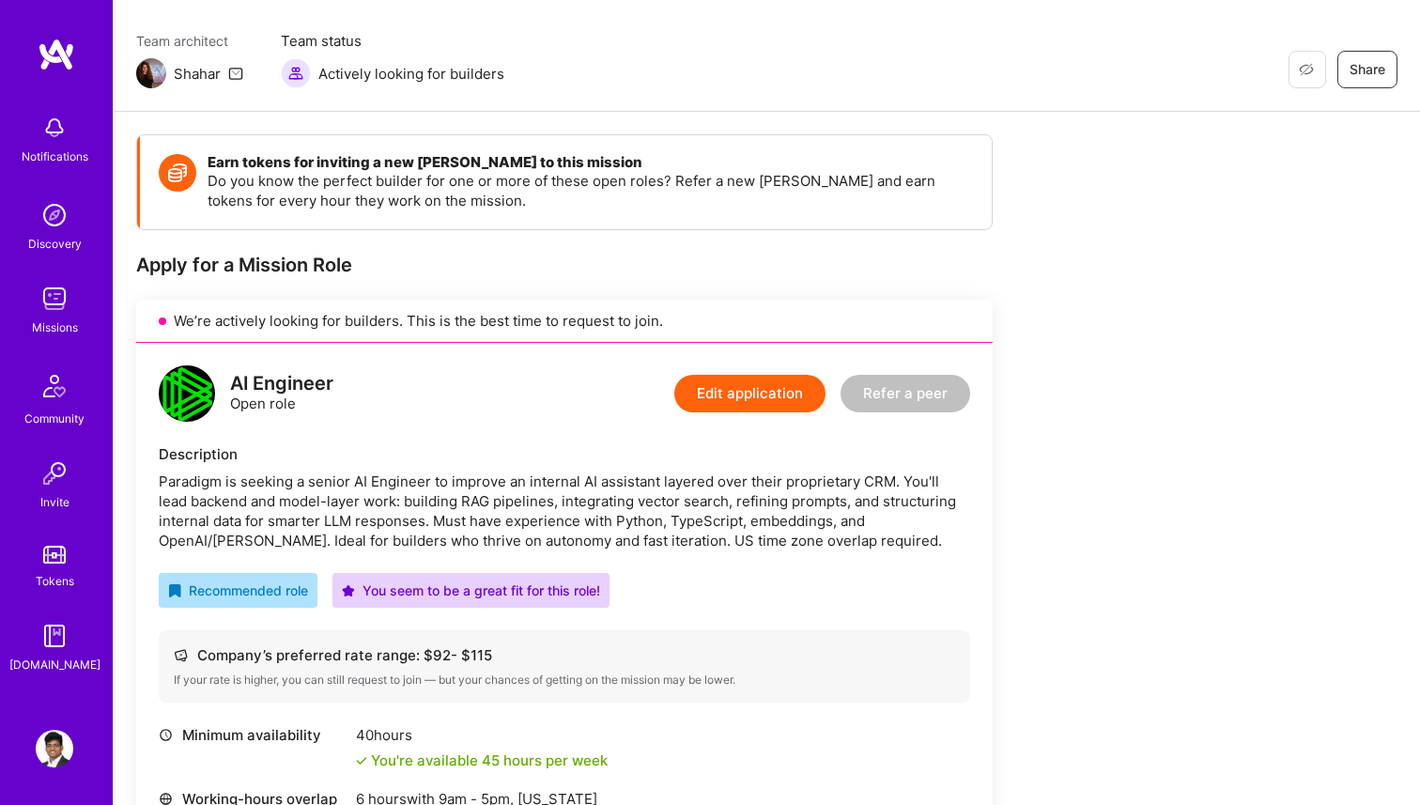
scroll to position [20, 0]
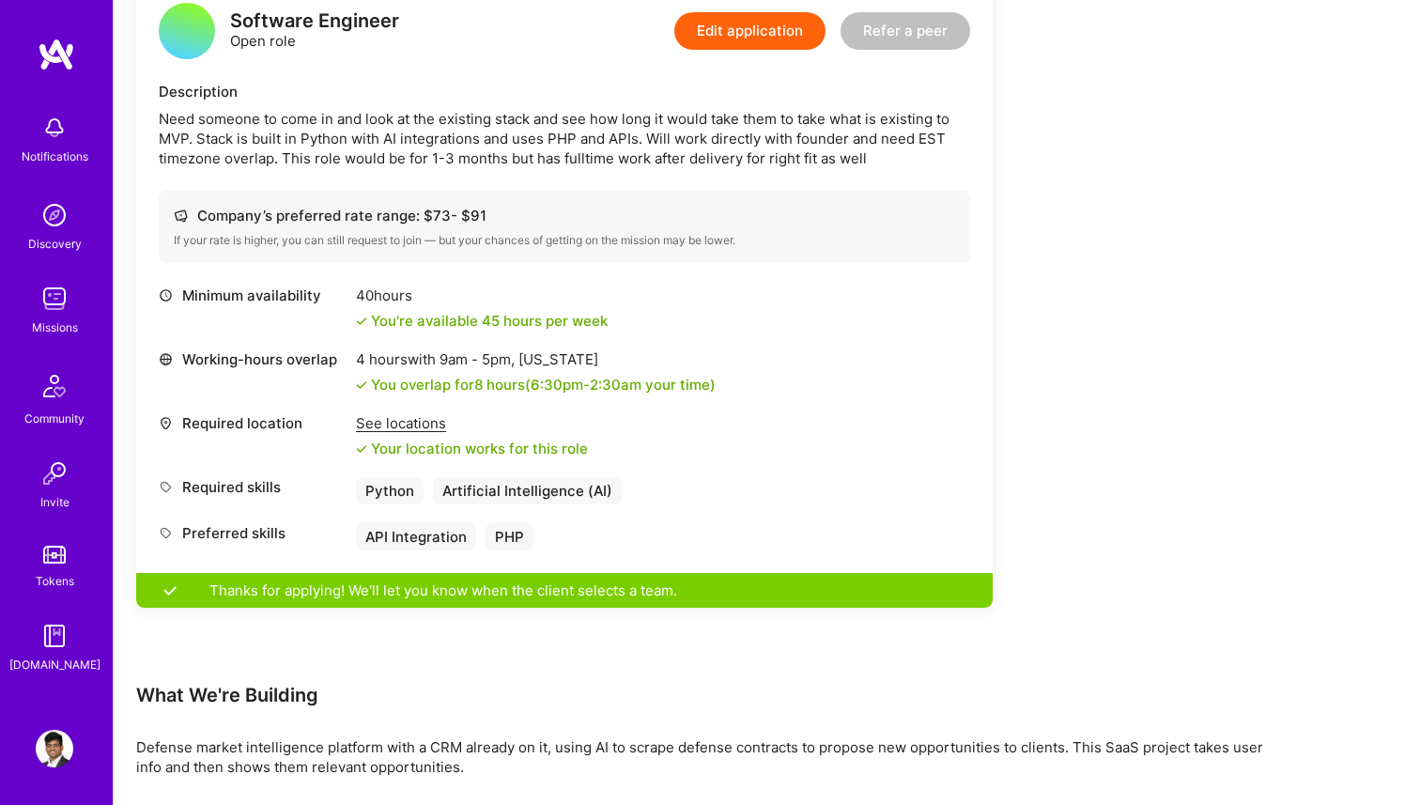
scroll to position [503, 0]
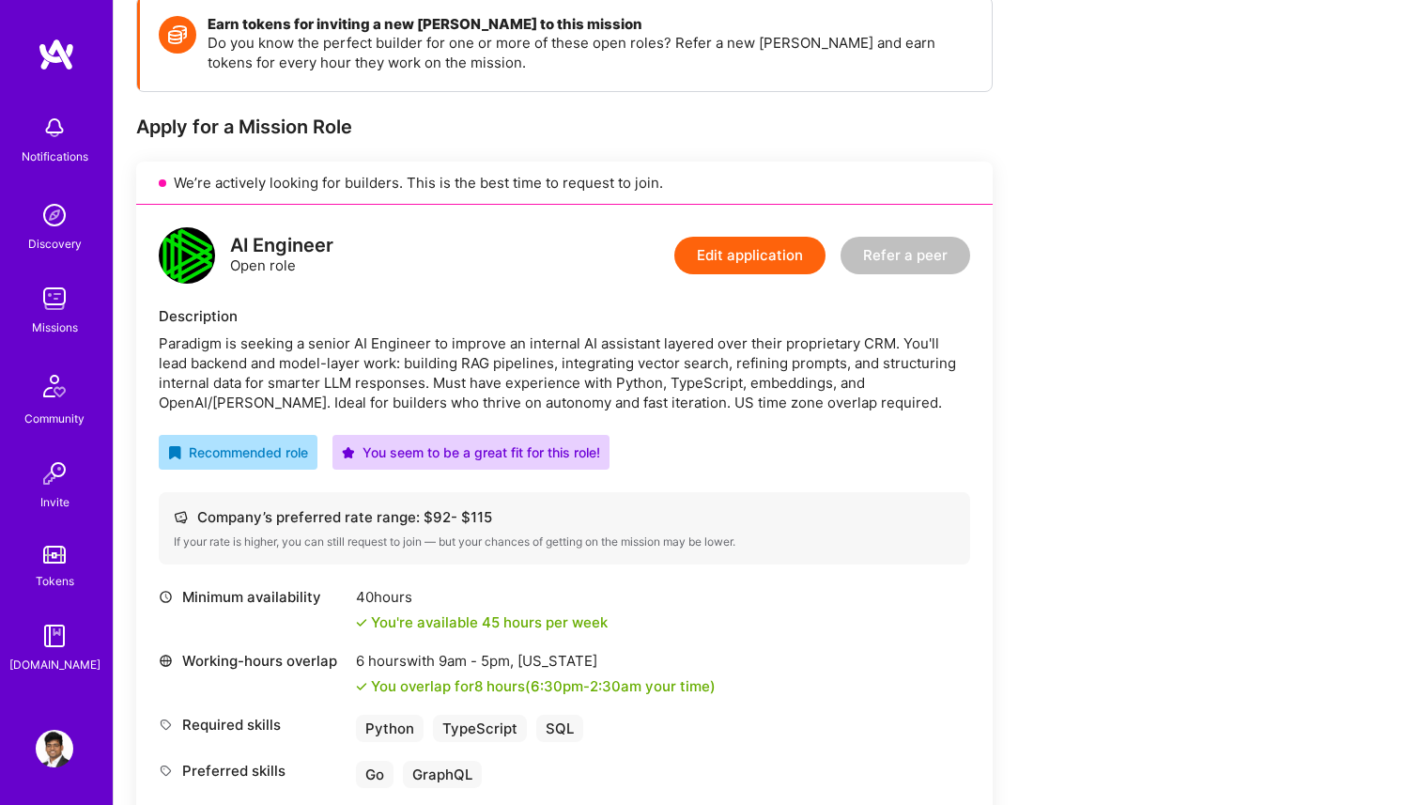
scroll to position [269, 0]
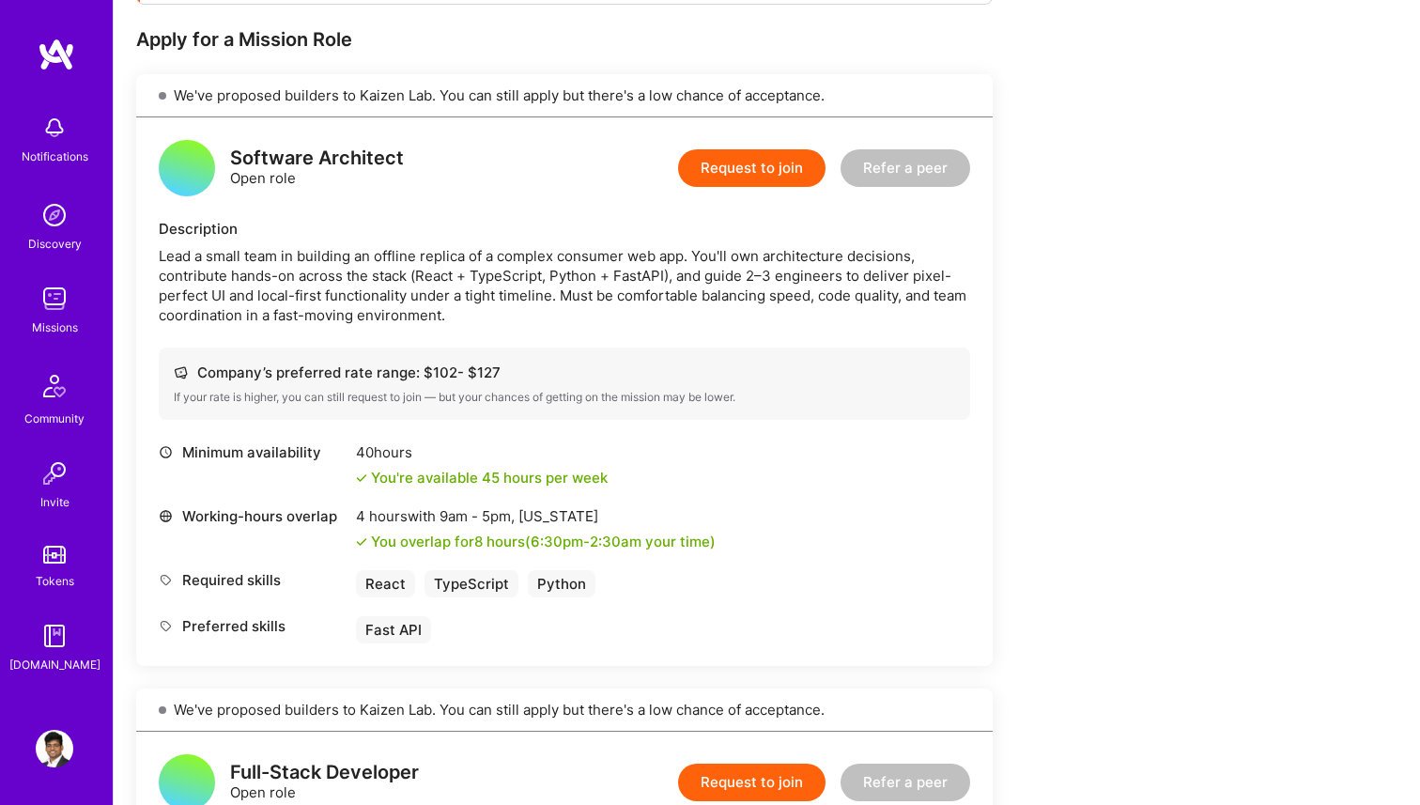
scroll to position [388, 0]
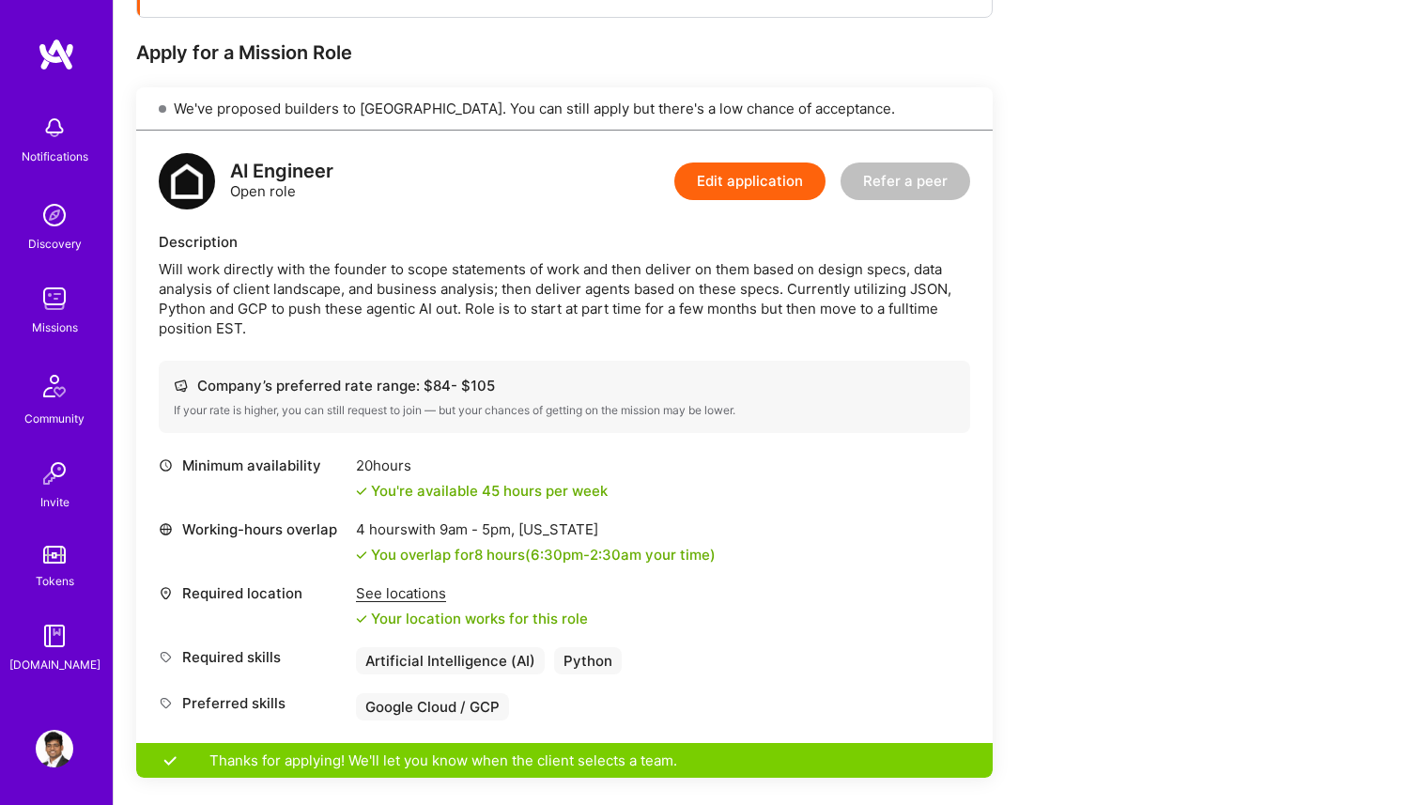
scroll to position [325, 0]
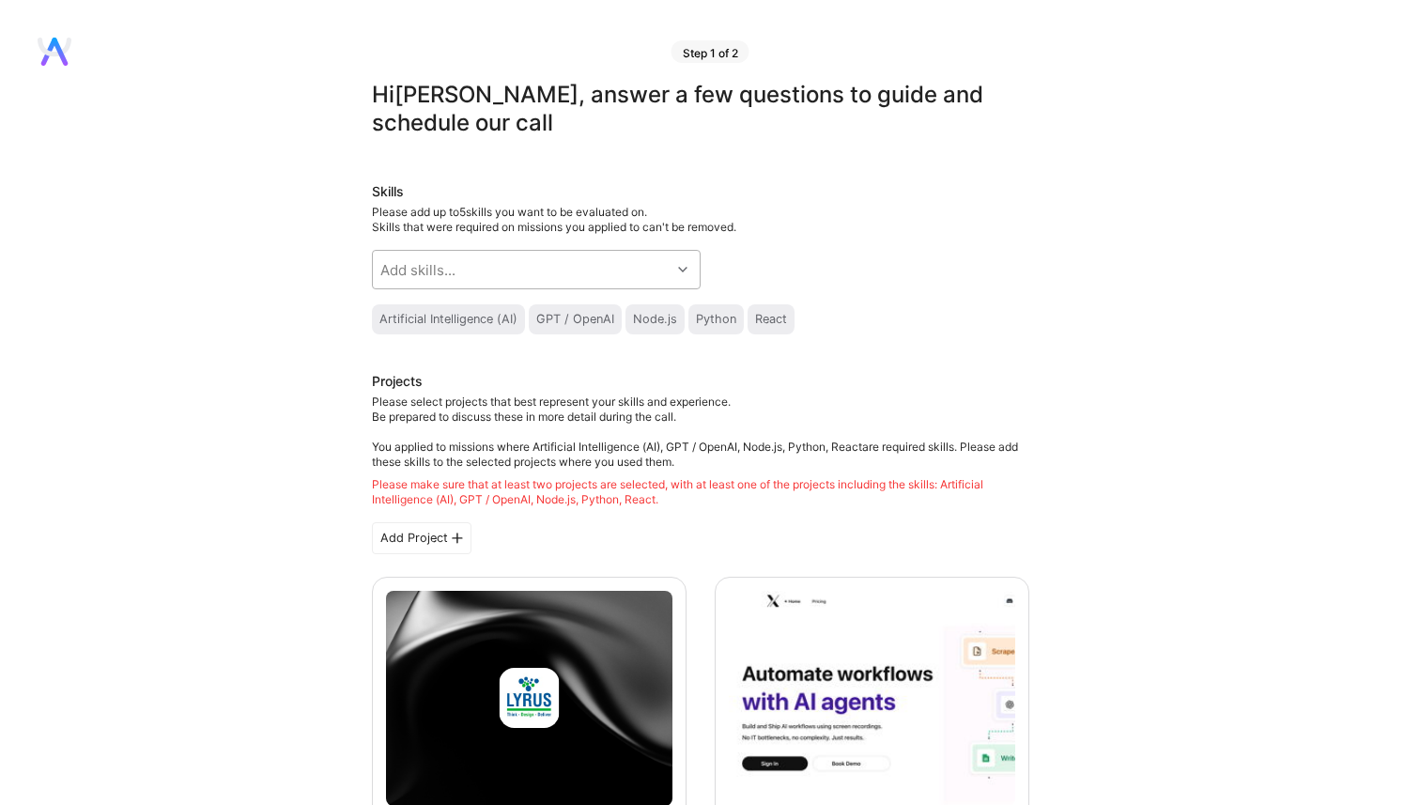
click at [630, 262] on div "Add skills..." at bounding box center [522, 270] width 298 height 38
